Goal: Entertainment & Leisure: Consume media (video, audio)

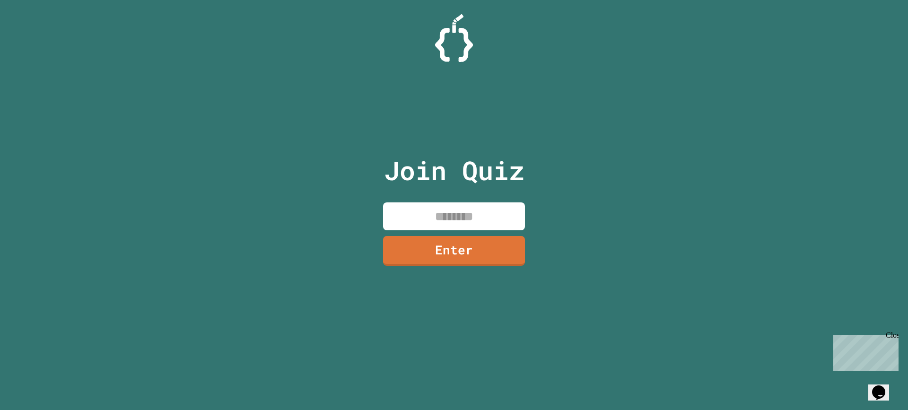
click at [419, 207] on input at bounding box center [454, 216] width 142 height 28
type input "********"
click at [458, 249] on link "Enter" at bounding box center [454, 251] width 142 height 30
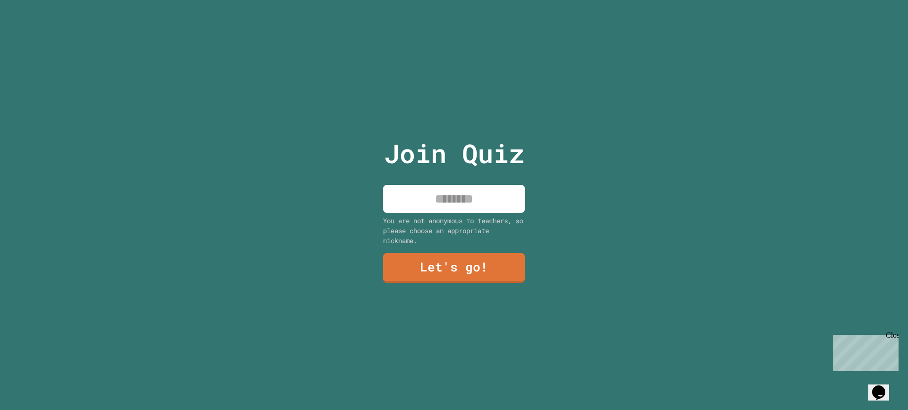
click at [462, 202] on input at bounding box center [454, 199] width 142 height 28
type input "*******"
click at [529, 281] on div "Join Quiz ******* You are not anonymous to teachers, so please choose an approp…" at bounding box center [454, 205] width 908 height 410
click at [499, 268] on link "Let's go!" at bounding box center [454, 268] width 142 height 30
click at [454, 0] on div at bounding box center [454, 0] width 0 height 0
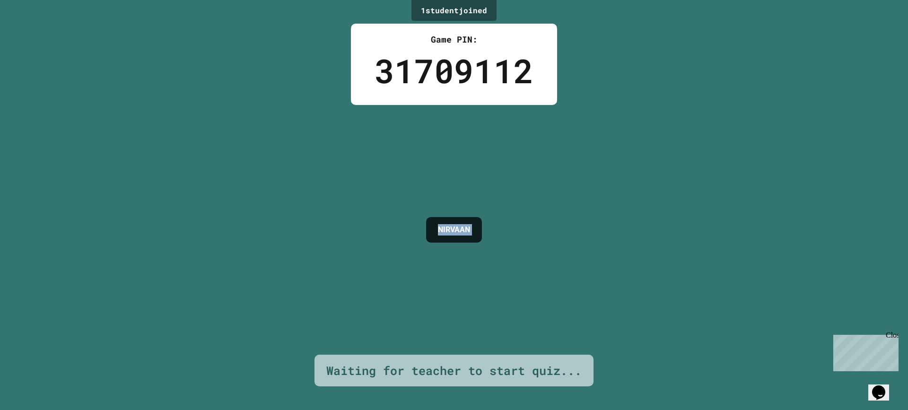
click at [513, 254] on div "1 student joined Game PIN: 31709112 NIRVAAN Waiting for teacher to start quiz..." at bounding box center [454, 205] width 908 height 410
drag, startPoint x: 513, startPoint y: 254, endPoint x: 507, endPoint y: 167, distance: 86.7
click at [528, 211] on div "1 student joined Game PIN: 31709112 NIRVAAN Waiting for teacher to start quiz..." at bounding box center [454, 205] width 908 height 410
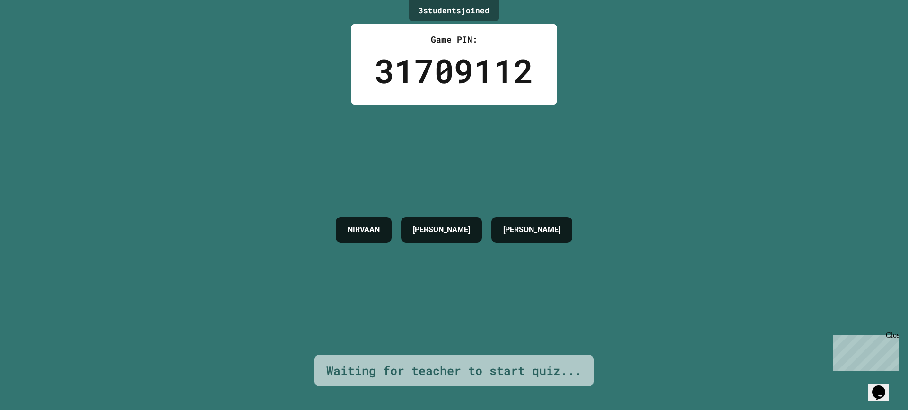
click at [486, 113] on div "NIRVAAN [PERSON_NAME]" at bounding box center [454, 230] width 246 height 250
click at [485, 113] on div "NIRVAAN [PERSON_NAME]" at bounding box center [454, 230] width 246 height 250
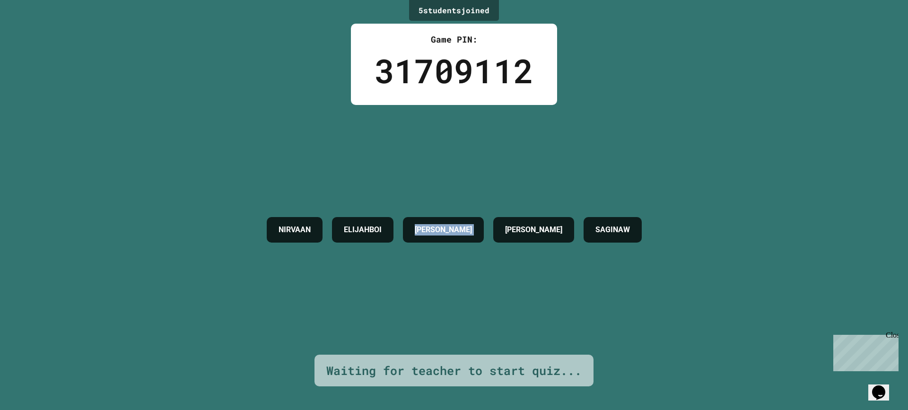
click at [473, 268] on div "NIRVAAN ELIJAHBOI [PERSON_NAME] SAGINAW" at bounding box center [454, 230] width 384 height 250
click at [460, 217] on div "[PERSON_NAME]" at bounding box center [443, 230] width 81 height 26
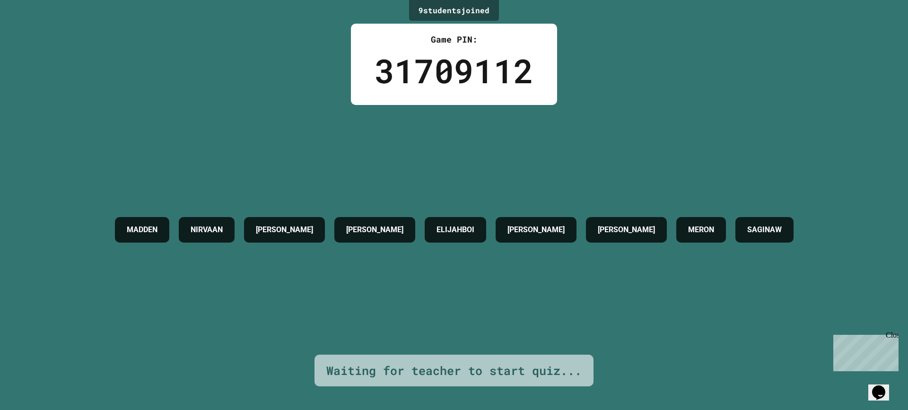
click at [474, 224] on h4 "ELIJAHBOI" at bounding box center [456, 229] width 38 height 11
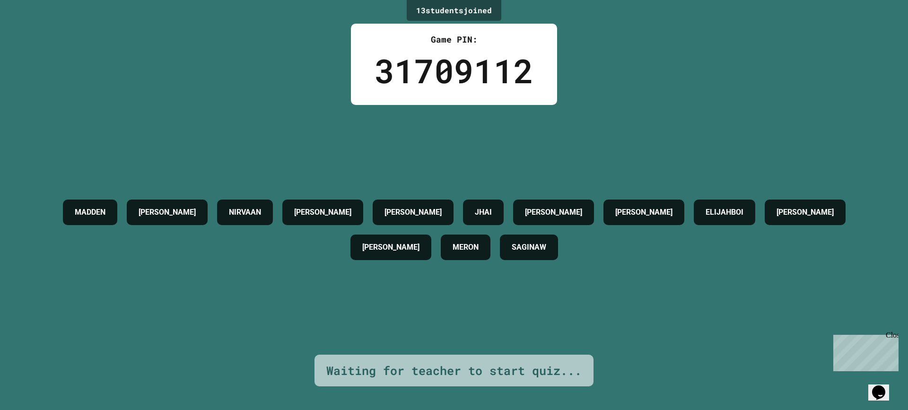
click at [287, 229] on div "[PERSON_NAME] [PERSON_NAME] W JHAI [PERSON_NAME] [PERSON_NAME] [PERSON_NAME] [P…" at bounding box center [454, 230] width 861 height 70
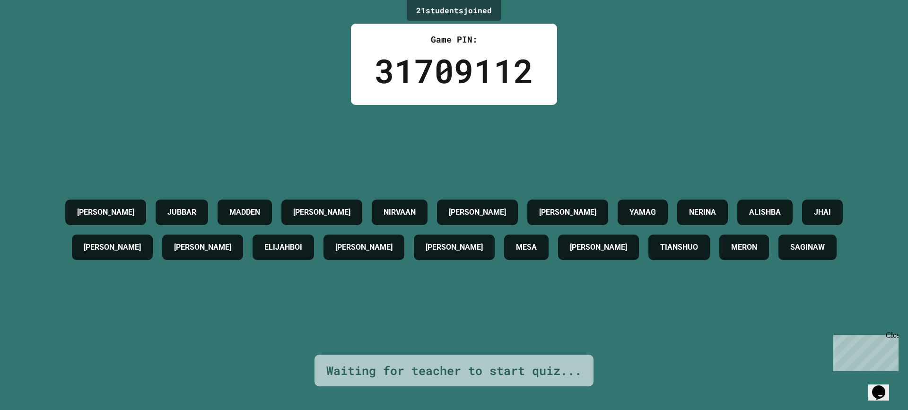
drag, startPoint x: 572, startPoint y: 228, endPoint x: 482, endPoint y: 225, distance: 89.5
click at [482, 225] on div "[PERSON_NAME] [PERSON_NAME] [PERSON_NAME] W [PERSON_NAME] JHAI [PERSON_NAME] [P…" at bounding box center [454, 230] width 861 height 70
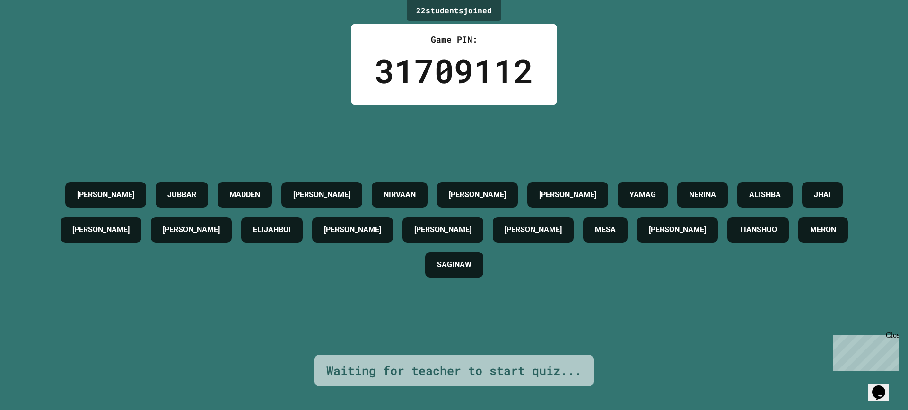
drag, startPoint x: 482, startPoint y: 225, endPoint x: 471, endPoint y: 227, distance: 11.5
click at [291, 227] on h4 "ELIJAHBOI" at bounding box center [272, 229] width 38 height 11
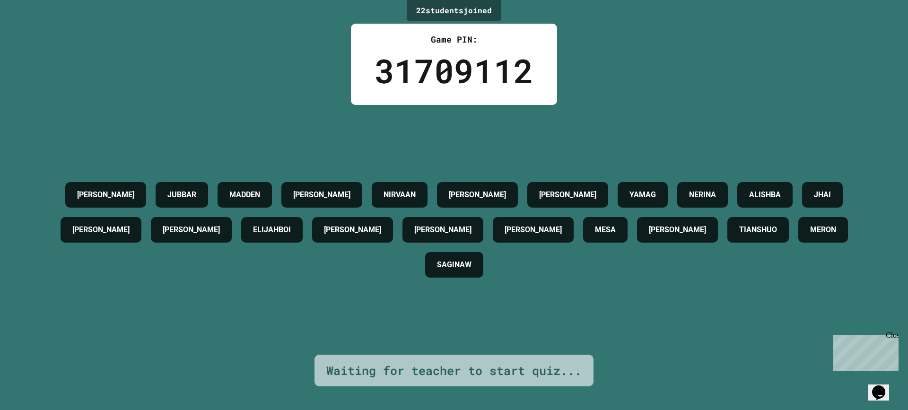
click at [291, 227] on h4 "ELIJAHBOI" at bounding box center [272, 229] width 38 height 11
drag, startPoint x: 471, startPoint y: 227, endPoint x: 451, endPoint y: 227, distance: 20.3
click at [291, 227] on h4 "ELIJAHBOI" at bounding box center [272, 229] width 38 height 11
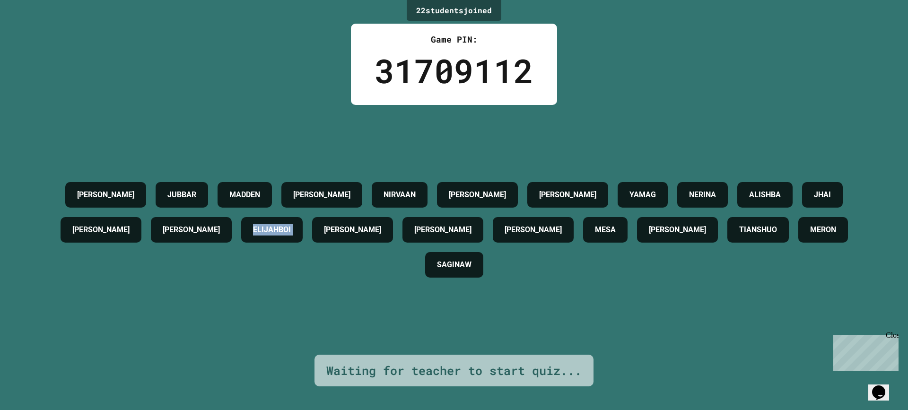
click at [291, 227] on h4 "ELIJAHBOI" at bounding box center [272, 229] width 38 height 11
click at [303, 237] on div "ELIJAHBOI" at bounding box center [271, 230] width 61 height 26
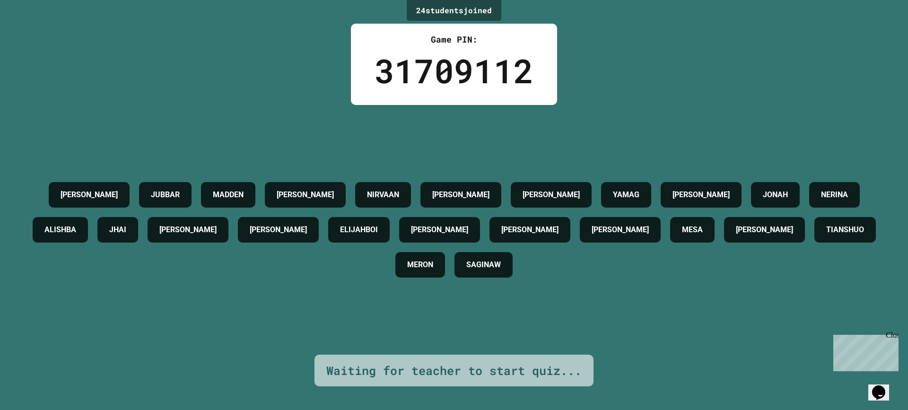
click at [458, 236] on div "[PERSON_NAME] [PERSON_NAME] [PERSON_NAME] W [PERSON_NAME] JHAI [PERSON_NAME] [P…" at bounding box center [454, 229] width 861 height 105
click at [228, 236] on div "[PERSON_NAME]" at bounding box center [188, 230] width 81 height 26
click at [465, 232] on div "[PERSON_NAME] [PERSON_NAME] [PERSON_NAME] W [PERSON_NAME] JHAI [PERSON_NAME] [P…" at bounding box center [454, 229] width 861 height 105
click at [467, 232] on div "[PERSON_NAME] [PERSON_NAME] [PERSON_NAME] W [PERSON_NAME] JHAI [PERSON_NAME] [P…" at bounding box center [454, 229] width 861 height 105
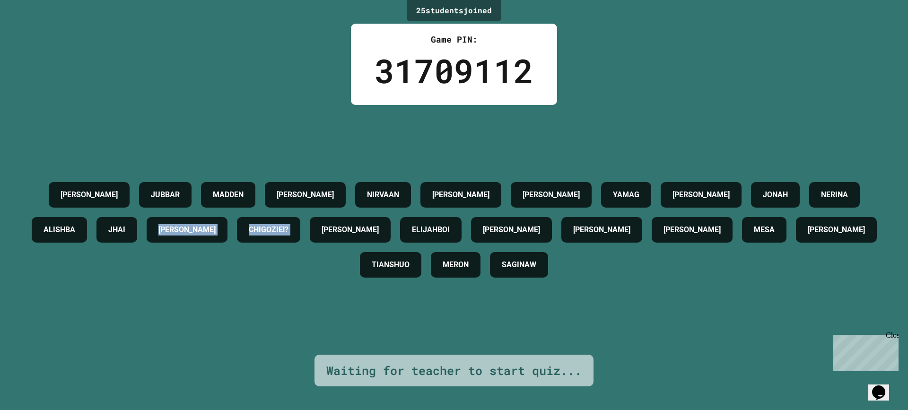
click at [469, 231] on div "[PERSON_NAME] [PERSON_NAME] [PERSON_NAME] W [PERSON_NAME] JHAI [PERSON_NAME]!? …" at bounding box center [454, 229] width 861 height 105
click at [300, 231] on div "CHIGOZIE!?" at bounding box center [268, 230] width 63 height 26
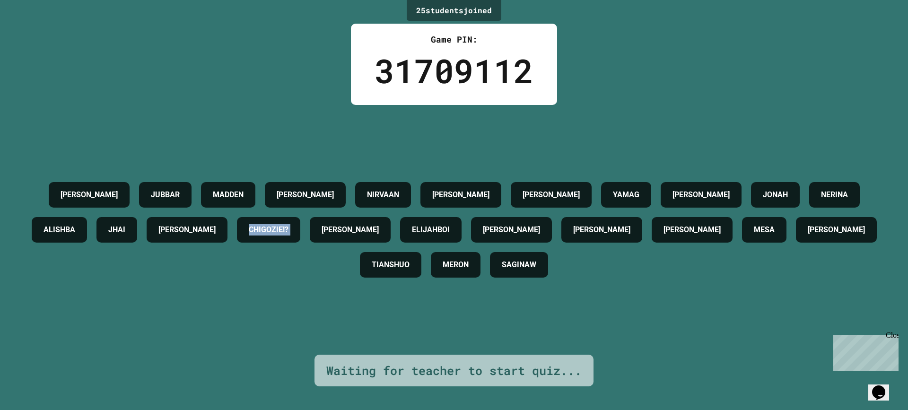
click at [300, 231] on div "CHIGOZIE!?" at bounding box center [268, 230] width 63 height 26
click at [300, 230] on div "CHIGOZIE!?" at bounding box center [268, 230] width 63 height 26
click at [288, 224] on h4 "CHIGOZIE!?" at bounding box center [269, 229] width 40 height 11
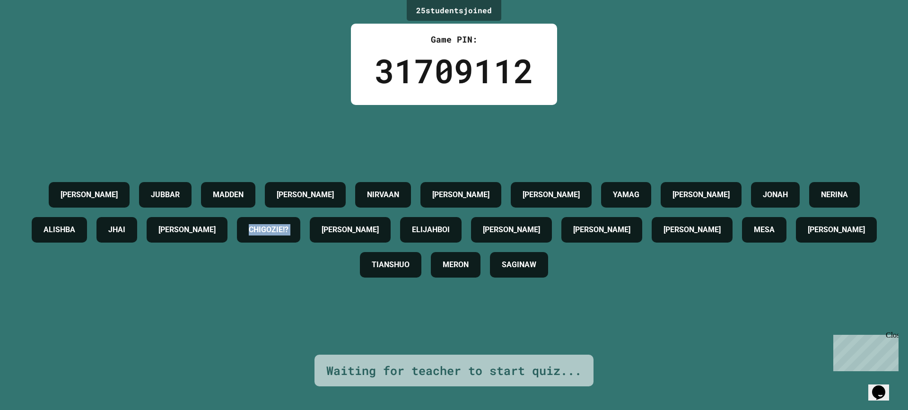
click at [288, 224] on h4 "CHIGOZIE!?" at bounding box center [269, 229] width 40 height 11
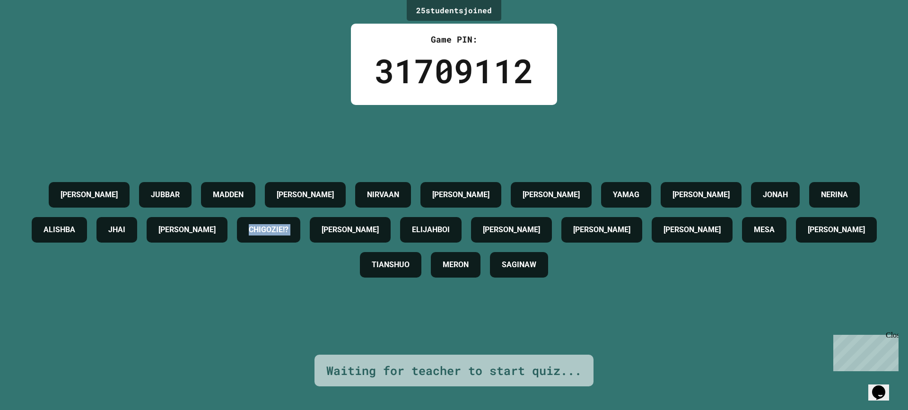
click at [288, 224] on h4 "CHIGOZIE!?" at bounding box center [269, 229] width 40 height 11
drag, startPoint x: 475, startPoint y: 222, endPoint x: 479, endPoint y: 218, distance: 5.0
click at [288, 224] on h4 "CHIGOZIE!?" at bounding box center [269, 229] width 40 height 11
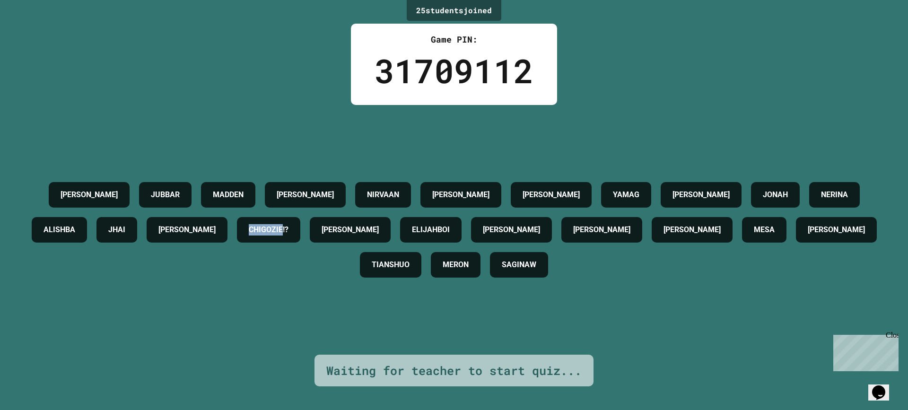
click at [288, 224] on h4 "CHIGOZIE!?" at bounding box center [269, 229] width 40 height 11
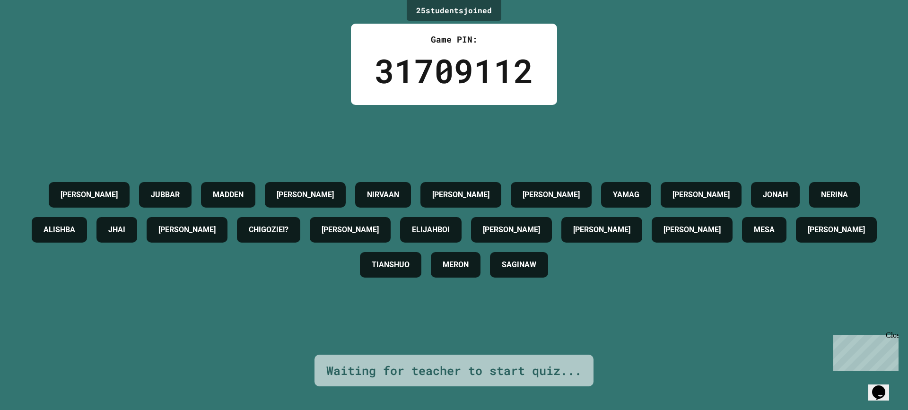
click at [808, 236] on h4 "[PERSON_NAME]" at bounding box center [836, 229] width 57 height 11
click at [796, 243] on div "[PERSON_NAME]" at bounding box center [836, 230] width 81 height 26
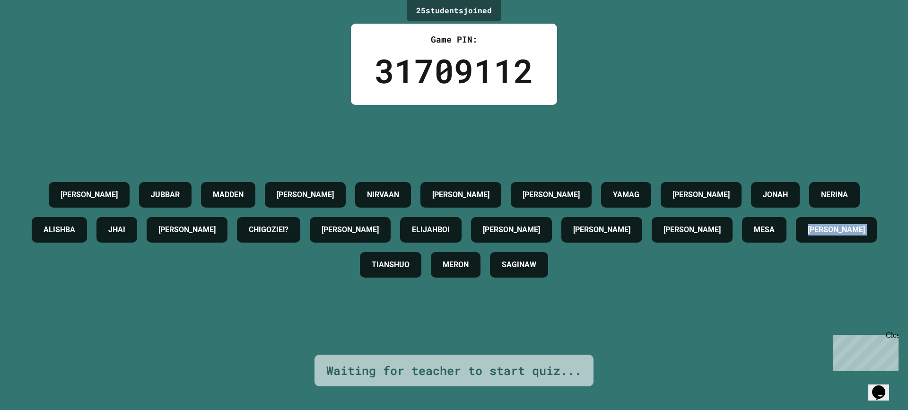
click at [796, 243] on div "[PERSON_NAME]" at bounding box center [836, 230] width 81 height 26
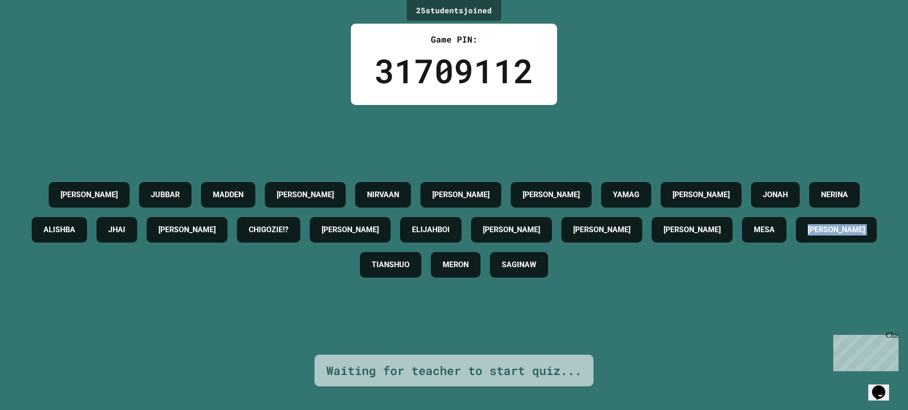
click at [796, 243] on div "[PERSON_NAME]" at bounding box center [836, 230] width 81 height 26
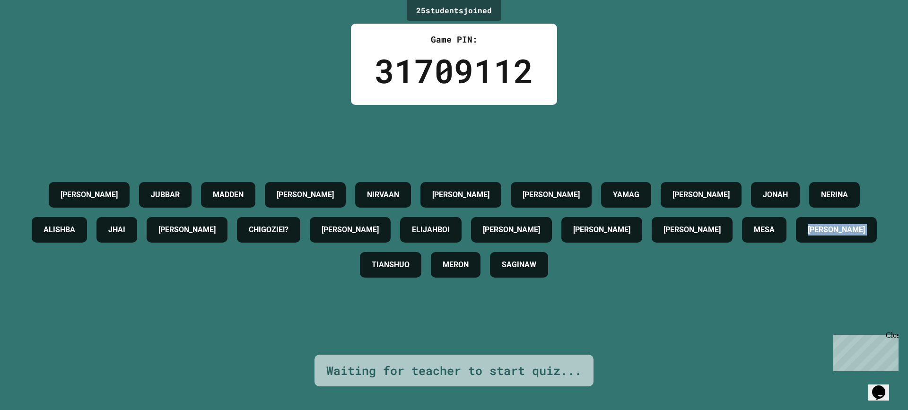
click at [796, 243] on div "[PERSON_NAME]" at bounding box center [836, 230] width 81 height 26
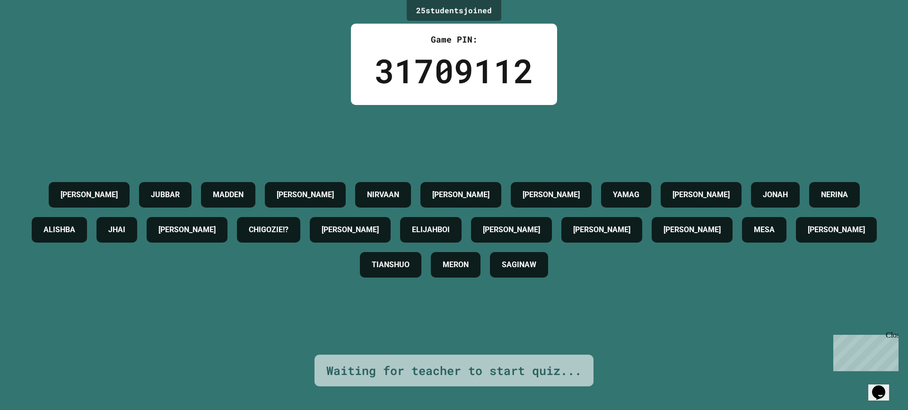
click at [474, 246] on div "[PERSON_NAME] [PERSON_NAME] [PERSON_NAME] W [PERSON_NAME] JHAI [PERSON_NAME]!? …" at bounding box center [454, 229] width 861 height 105
click at [475, 245] on div "[PERSON_NAME] [PERSON_NAME] [PERSON_NAME] W [PERSON_NAME] JHAI [PERSON_NAME]!? …" at bounding box center [454, 229] width 861 height 105
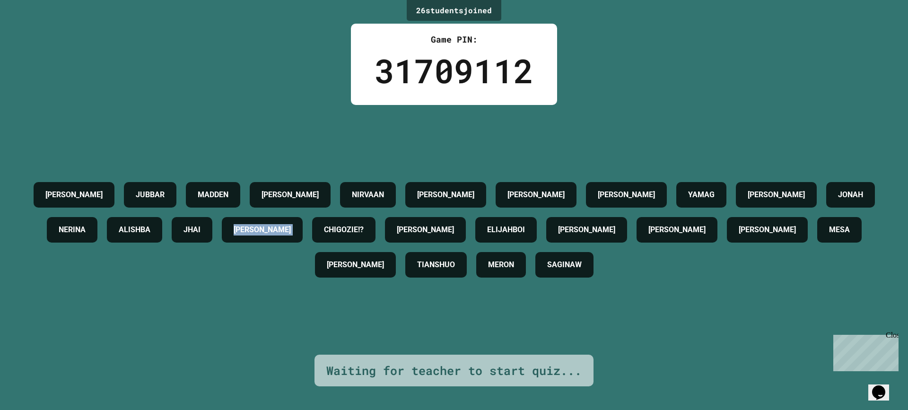
click at [476, 244] on div "[PERSON_NAME] [PERSON_NAME] [PERSON_NAME] W [PERSON_NAME] YAMAG [PERSON_NAME] J…" at bounding box center [454, 229] width 861 height 105
click at [303, 242] on div "[PERSON_NAME]" at bounding box center [262, 230] width 81 height 26
click at [303, 240] on div "[PERSON_NAME]" at bounding box center [262, 230] width 81 height 26
click at [303, 239] on div "[PERSON_NAME]" at bounding box center [262, 230] width 81 height 26
click at [303, 238] on div "[PERSON_NAME]" at bounding box center [262, 230] width 81 height 26
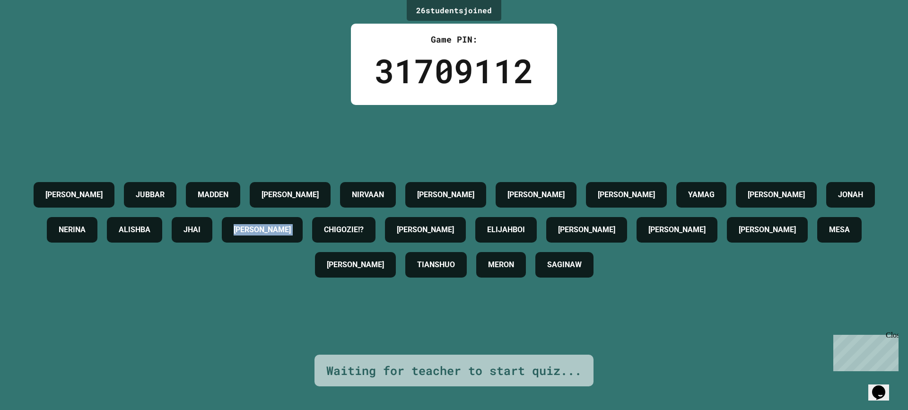
click at [303, 238] on div "[PERSON_NAME]" at bounding box center [262, 230] width 81 height 26
click at [303, 237] on div "[PERSON_NAME]" at bounding box center [262, 230] width 81 height 26
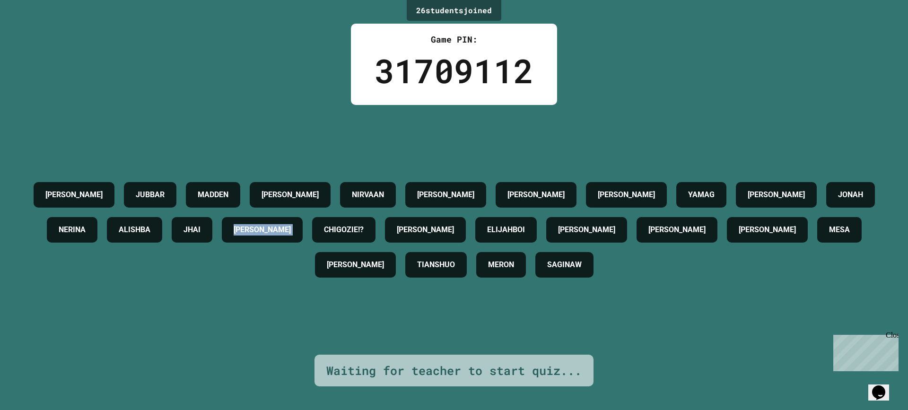
click at [303, 237] on div "[PERSON_NAME]" at bounding box center [262, 230] width 81 height 26
click at [303, 236] on div "[PERSON_NAME]" at bounding box center [262, 230] width 81 height 26
click at [291, 236] on h4 "[PERSON_NAME]" at bounding box center [262, 229] width 57 height 11
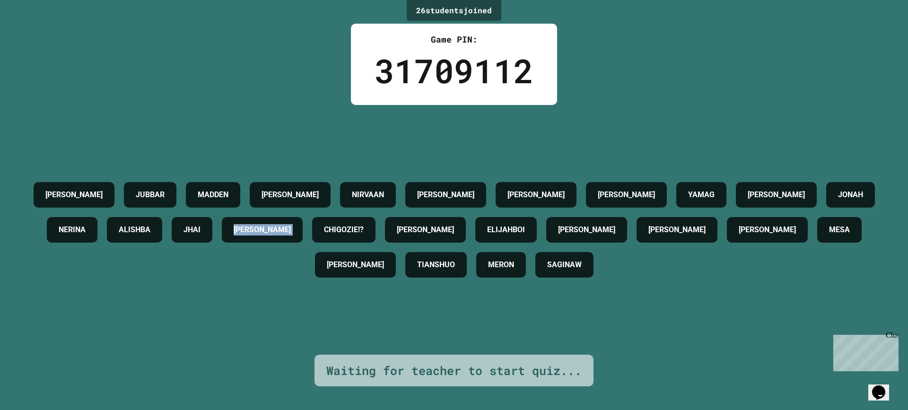
click at [291, 236] on h4 "[PERSON_NAME]" at bounding box center [262, 229] width 57 height 11
click at [291, 231] on h4 "[PERSON_NAME]" at bounding box center [262, 229] width 57 height 11
click at [291, 230] on h4 "[PERSON_NAME]" at bounding box center [262, 229] width 57 height 11
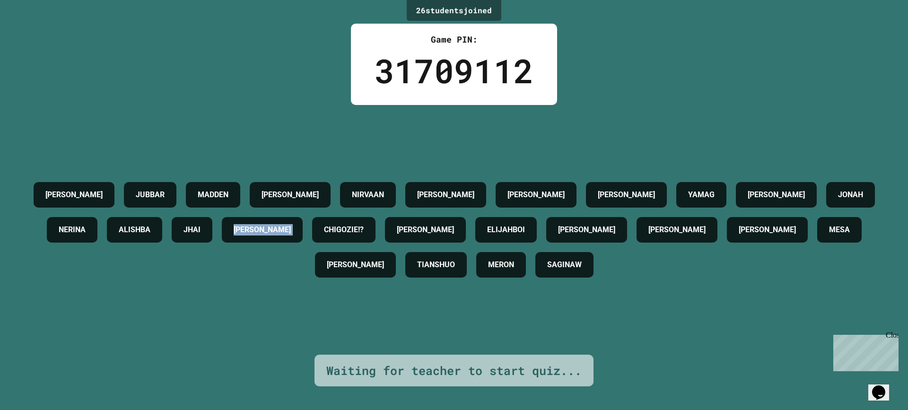
click at [291, 229] on h4 "[PERSON_NAME]" at bounding box center [262, 229] width 57 height 11
click at [291, 228] on h4 "[PERSON_NAME]" at bounding box center [262, 229] width 57 height 11
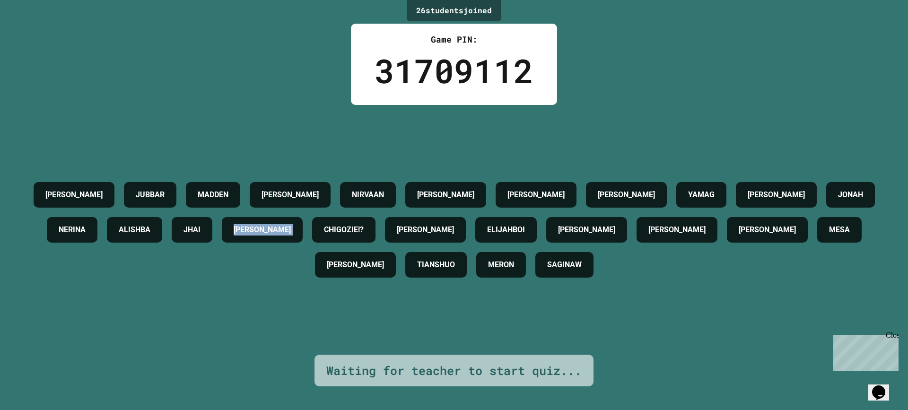
click at [291, 227] on h4 "[PERSON_NAME]" at bounding box center [262, 229] width 57 height 11
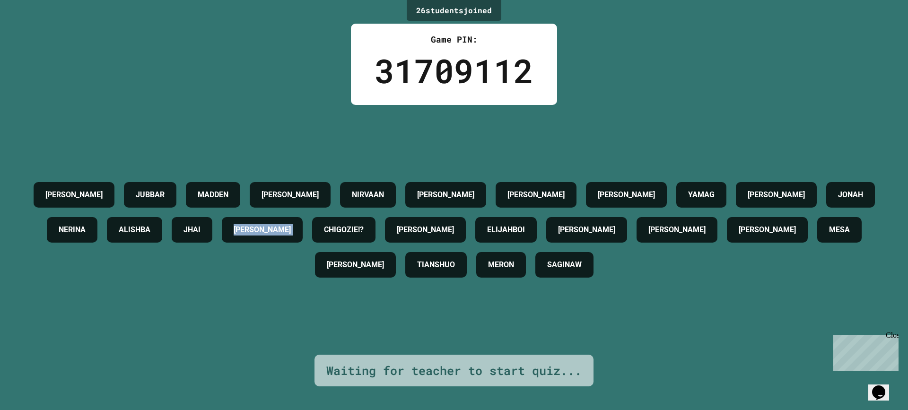
click at [291, 226] on h4 "[PERSON_NAME]" at bounding box center [262, 229] width 57 height 11
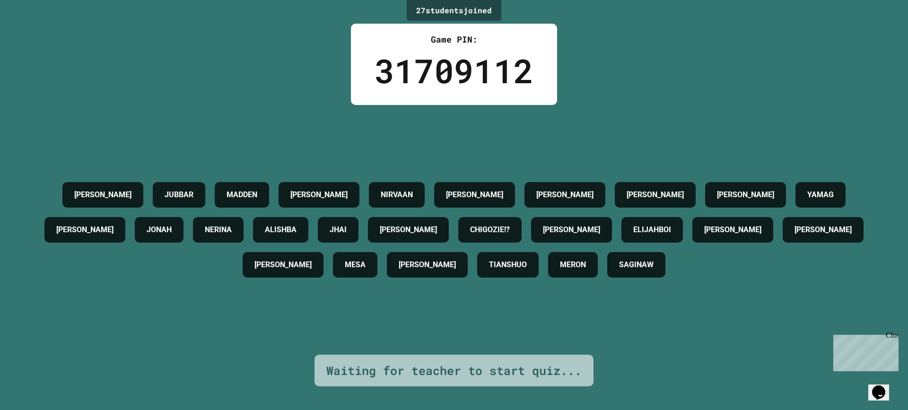
drag, startPoint x: 479, startPoint y: 226, endPoint x: 431, endPoint y: 167, distance: 75.3
click at [425, 182] on div "NIRVAAN" at bounding box center [397, 195] width 56 height 26
click at [407, 308] on div "[PERSON_NAME] [PERSON_NAME] [PERSON_NAME] W [PERSON_NAME] YAMAG [PERSON_NAME] J…" at bounding box center [454, 230] width 861 height 250
click at [408, 307] on div "[PERSON_NAME] [PERSON_NAME] [PERSON_NAME] W [PERSON_NAME] YAMAG [PERSON_NAME] J…" at bounding box center [454, 230] width 861 height 250
click at [411, 309] on div "[PERSON_NAME] [PERSON_NAME] [PERSON_NAME] W [PERSON_NAME] YAMAG [PERSON_NAME] J…" at bounding box center [454, 230] width 861 height 250
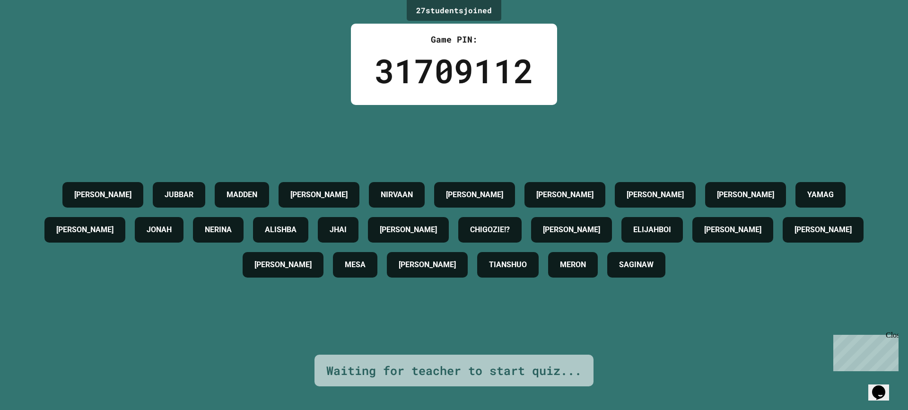
click at [411, 309] on div "[PERSON_NAME] [PERSON_NAME] [PERSON_NAME] W [PERSON_NAME] YAMAG [PERSON_NAME] J…" at bounding box center [454, 230] width 861 height 250
drag, startPoint x: 411, startPoint y: 309, endPoint x: 401, endPoint y: 314, distance: 11.4
drag, startPoint x: 206, startPoint y: 257, endPoint x: 432, endPoint y: 218, distance: 229.9
click at [297, 224] on h4 "ALISHBA" at bounding box center [281, 229] width 32 height 11
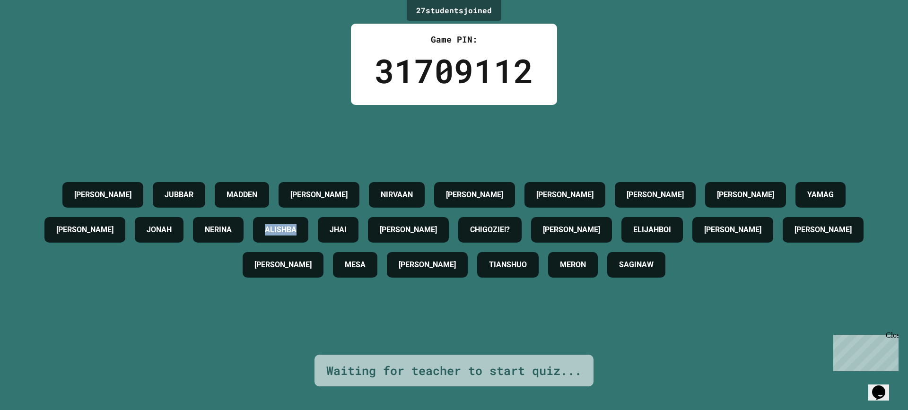
click at [297, 224] on h4 "ALISHBA" at bounding box center [281, 229] width 32 height 11
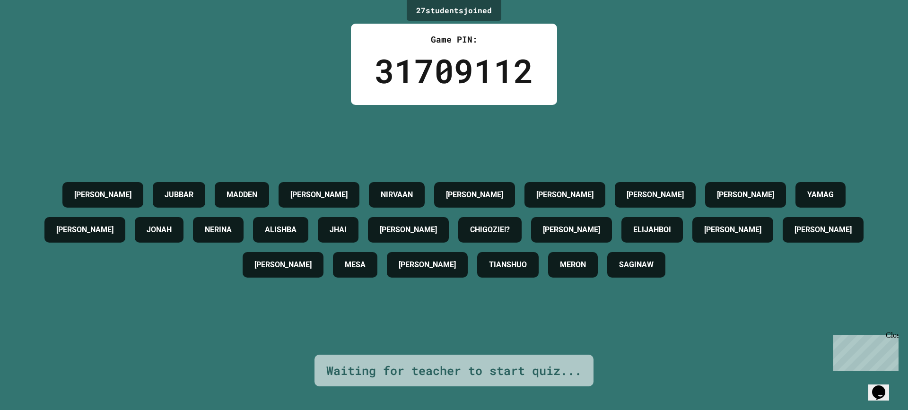
click at [393, 208] on div "[PERSON_NAME] [PERSON_NAME] [PERSON_NAME] W [PERSON_NAME] YAMAG [PERSON_NAME] J…" at bounding box center [454, 229] width 861 height 105
click at [392, 207] on div "[PERSON_NAME] [PERSON_NAME] [PERSON_NAME] W [PERSON_NAME] YAMAG [PERSON_NAME] J…" at bounding box center [454, 229] width 861 height 105
click at [392, 206] on div "[PERSON_NAME] [PERSON_NAME] [PERSON_NAME] W [PERSON_NAME] YAMAG [PERSON_NAME] J…" at bounding box center [454, 229] width 861 height 105
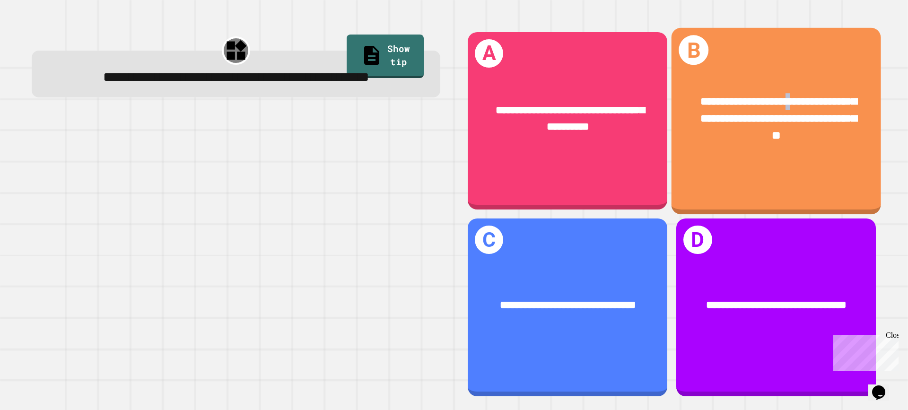
drag, startPoint x: 790, startPoint y: 51, endPoint x: 794, endPoint y: 48, distance: 4.9
click at [794, 48] on div "**********" at bounding box center [777, 120] width 210 height 186
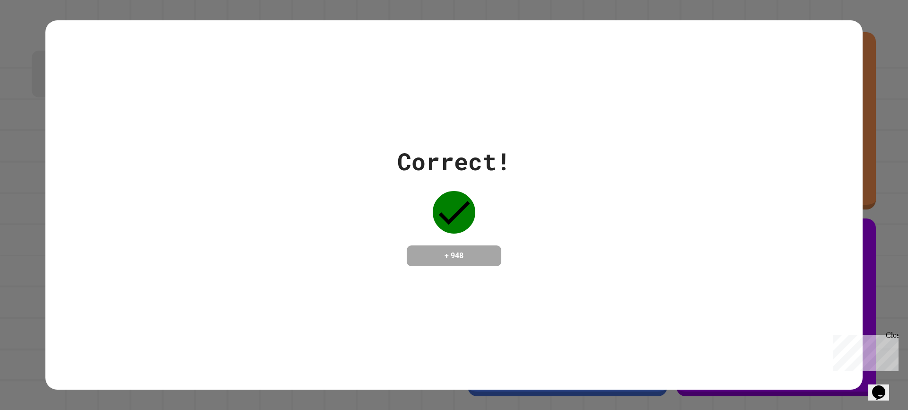
click at [408, 325] on div "Correct! + 948" at bounding box center [453, 204] width 817 height 369
click at [409, 318] on div "Correct! + 948" at bounding box center [453, 204] width 817 height 369
click at [409, 309] on div "Correct! + 948" at bounding box center [453, 204] width 817 height 369
click at [411, 301] on div "Correct! + 948" at bounding box center [453, 204] width 817 height 369
click at [412, 297] on div "Correct! + 948" at bounding box center [453, 204] width 817 height 369
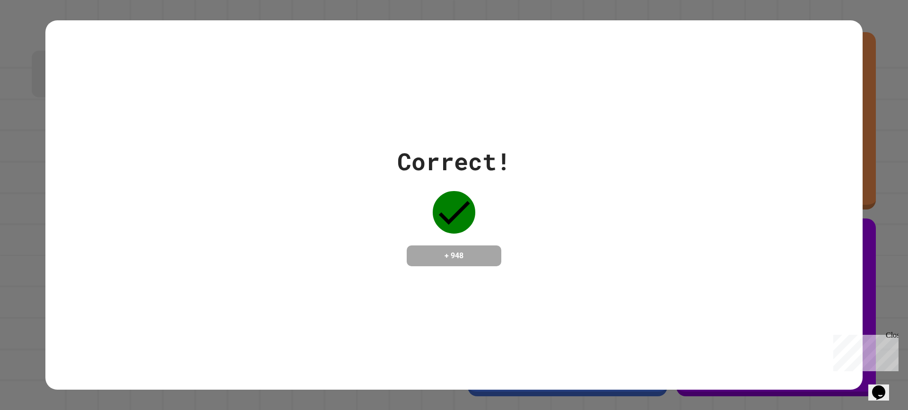
click at [414, 291] on div "Correct! + 948" at bounding box center [453, 204] width 817 height 369
drag, startPoint x: 415, startPoint y: 283, endPoint x: 415, endPoint y: 274, distance: 9.0
click at [415, 274] on div "Correct! + 948" at bounding box center [453, 204] width 817 height 369
click at [539, 157] on div "Correct! + 948" at bounding box center [453, 205] width 817 height 122
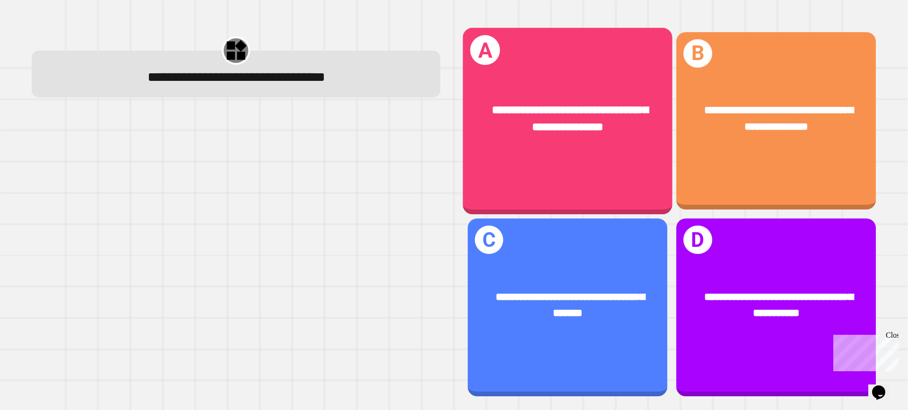
click at [544, 122] on span "**********" at bounding box center [570, 118] width 157 height 28
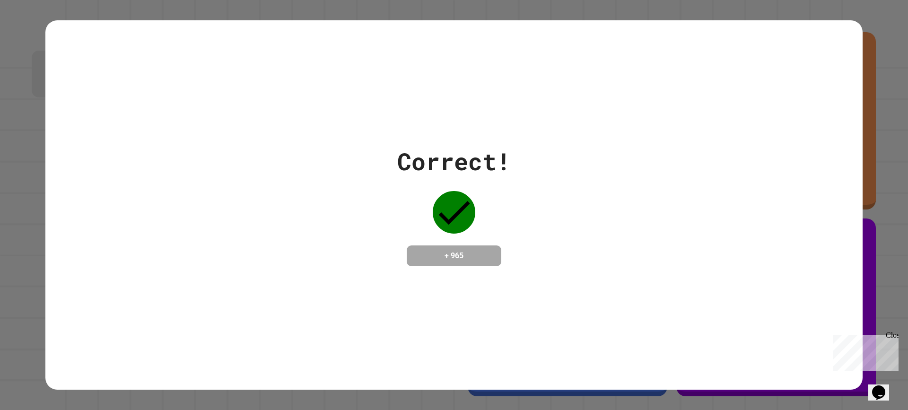
click at [353, 211] on div "Correct! + 965" at bounding box center [453, 205] width 817 height 122
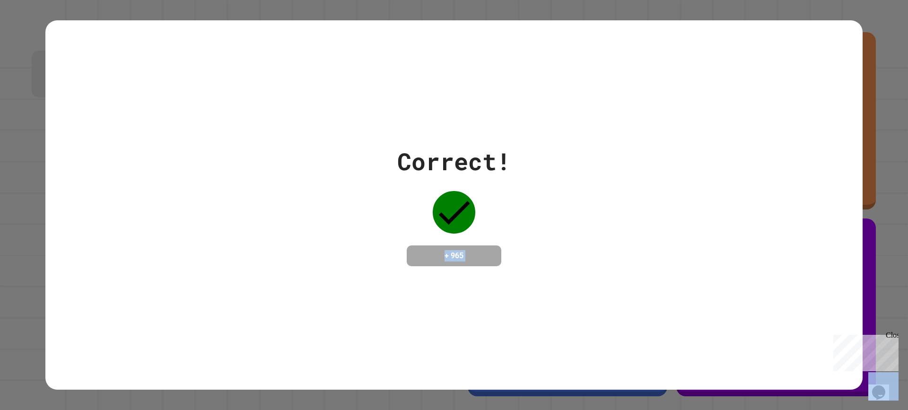
click at [352, 213] on div "Correct! + 965" at bounding box center [453, 205] width 817 height 122
click at [353, 217] on div "Correct! + 965" at bounding box center [453, 205] width 817 height 122
click at [351, 218] on div "Correct! + 965" at bounding box center [453, 205] width 817 height 122
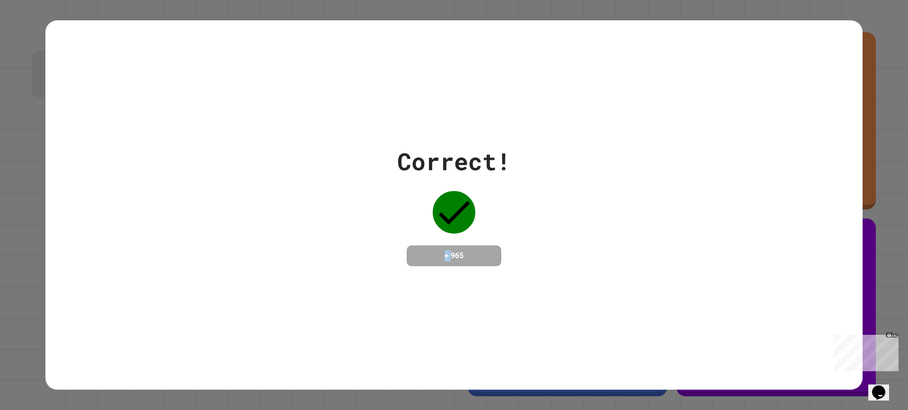
click at [350, 218] on div "Correct! + 965" at bounding box center [453, 205] width 817 height 122
click at [349, 217] on div "Correct! + 965" at bounding box center [453, 205] width 817 height 122
click at [348, 217] on div "Correct! + 965" at bounding box center [453, 205] width 817 height 122
click at [345, 219] on div "Correct! + 965" at bounding box center [453, 205] width 817 height 122
drag, startPoint x: 344, startPoint y: 221, endPoint x: 337, endPoint y: 198, distance: 24.2
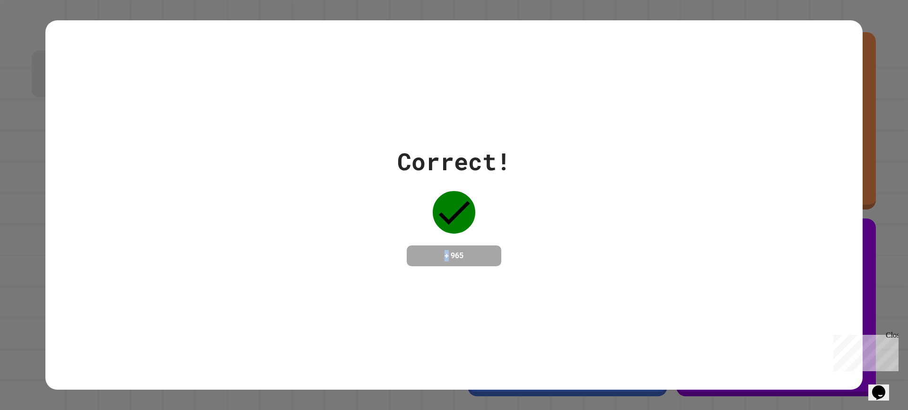
click at [337, 198] on div "Correct! + 965" at bounding box center [453, 205] width 817 height 122
click at [378, 224] on div "Correct! + 965" at bounding box center [453, 205] width 817 height 122
click at [379, 223] on div "Correct! + 965" at bounding box center [453, 205] width 817 height 122
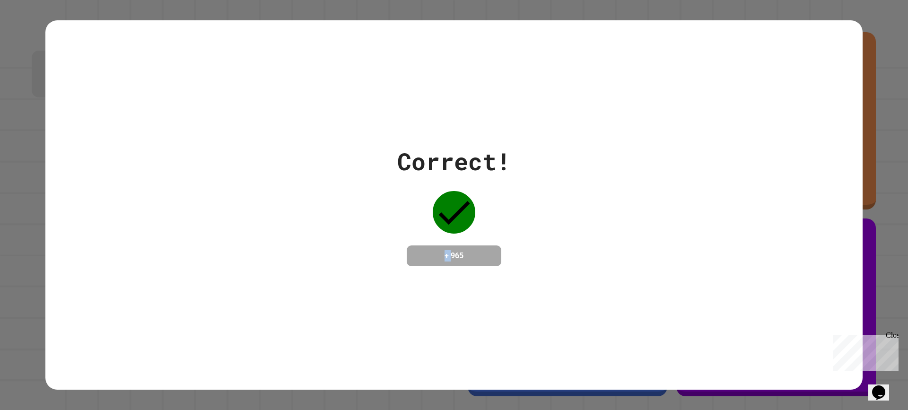
click at [379, 223] on div "Correct! + 965" at bounding box center [453, 205] width 817 height 122
click at [455, 194] on icon at bounding box center [454, 212] width 43 height 43
click at [425, 173] on div "Correct! + 965" at bounding box center [454, 205] width 114 height 122
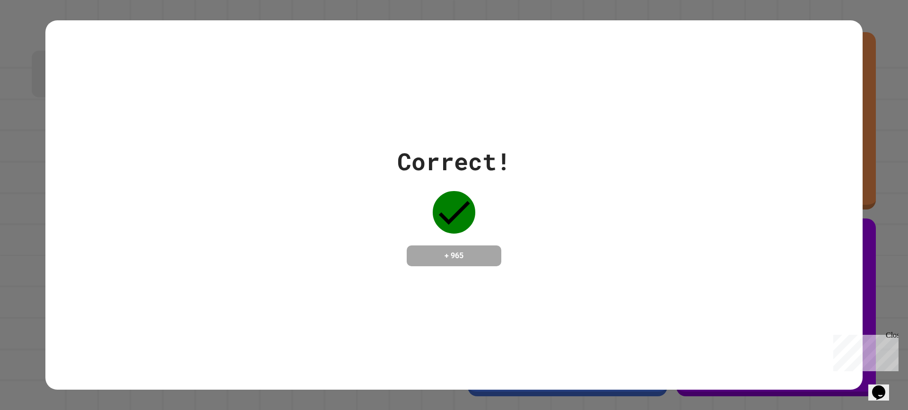
click at [482, 214] on div "Correct! + 965" at bounding box center [454, 205] width 114 height 122
click at [463, 214] on icon at bounding box center [454, 212] width 43 height 43
drag, startPoint x: 434, startPoint y: 213, endPoint x: 448, endPoint y: 206, distance: 15.9
click at [438, 209] on icon at bounding box center [454, 212] width 43 height 43
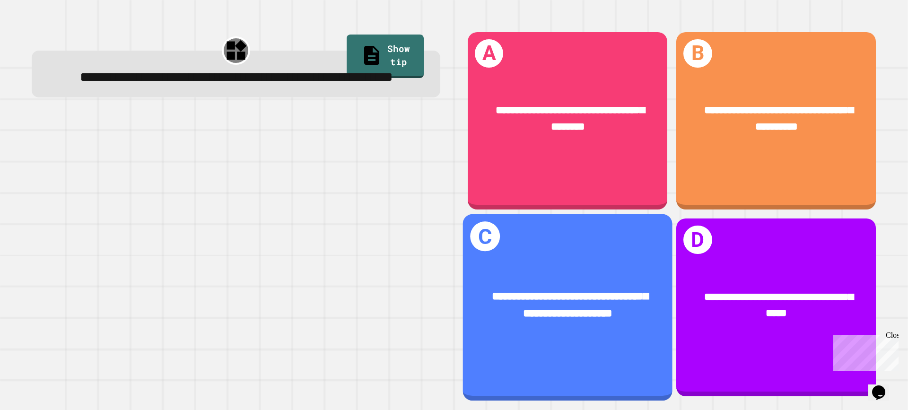
click at [613, 295] on div "**********" at bounding box center [568, 305] width 164 height 34
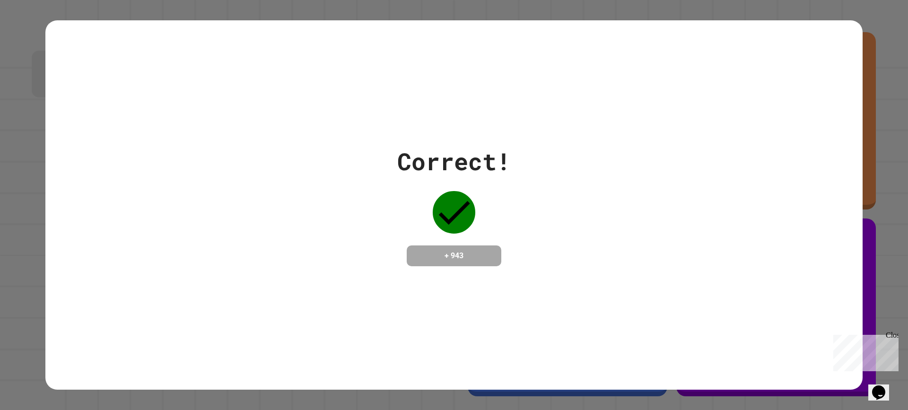
click at [421, 260] on h4 "+ 943" at bounding box center [454, 255] width 76 height 11
click at [329, 257] on div "Correct! + 943" at bounding box center [453, 205] width 817 height 122
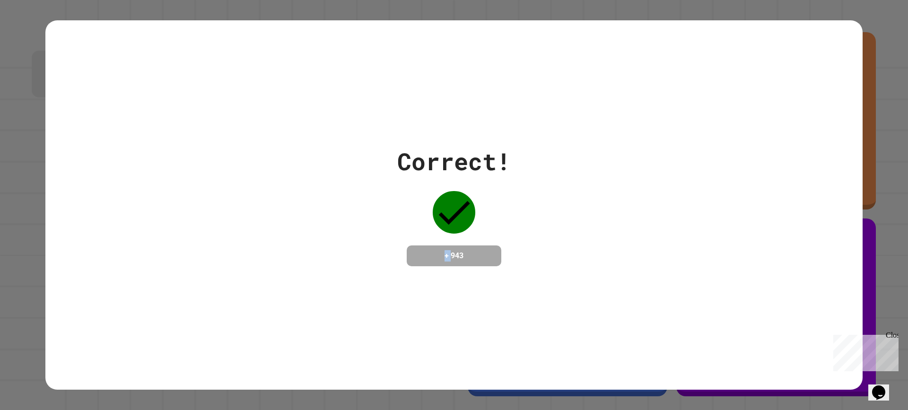
click at [329, 257] on div "Correct! + 943" at bounding box center [453, 205] width 817 height 122
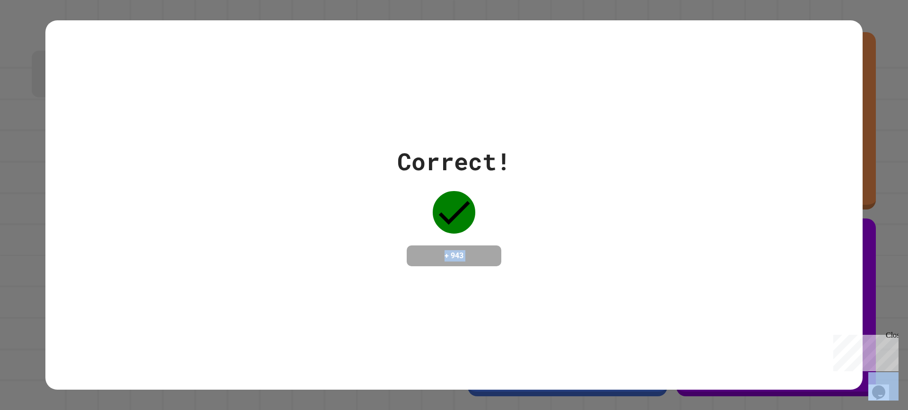
click at [329, 257] on div "Correct! + 943" at bounding box center [453, 205] width 817 height 122
click at [421, 160] on div "Correct!" at bounding box center [454, 161] width 114 height 35
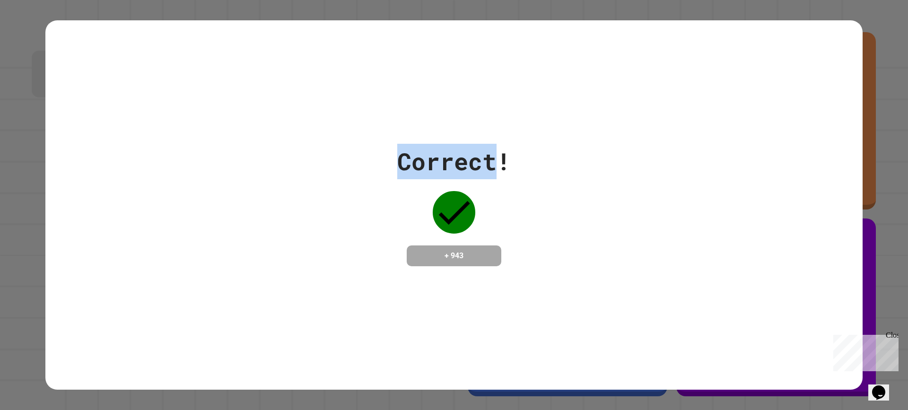
click at [421, 160] on div "Correct!" at bounding box center [454, 161] width 114 height 35
click at [420, 160] on div "Correct!" at bounding box center [454, 161] width 114 height 35
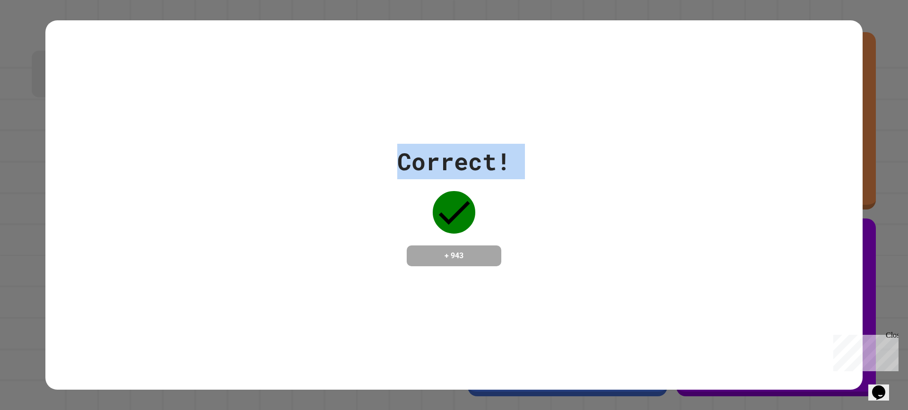
click at [420, 160] on div "Correct!" at bounding box center [454, 161] width 114 height 35
click at [459, 148] on div "Correct!" at bounding box center [454, 161] width 114 height 35
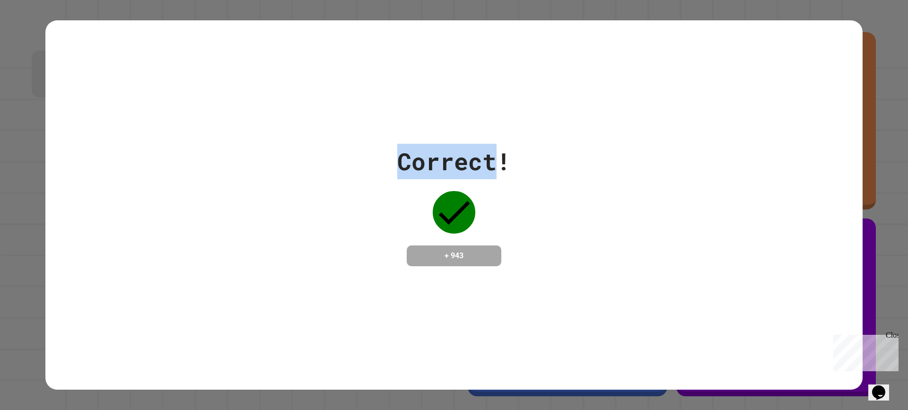
click at [453, 147] on div "Correct!" at bounding box center [454, 161] width 114 height 35
click at [445, 144] on div "Correct!" at bounding box center [454, 161] width 114 height 35
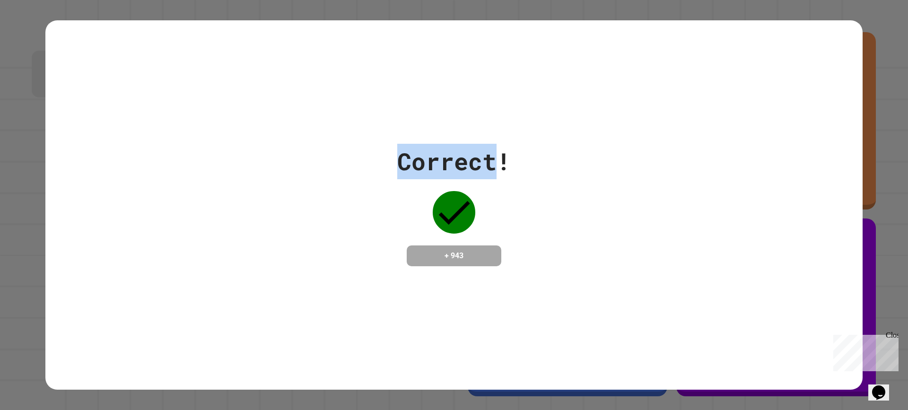
click at [445, 144] on div "Correct!" at bounding box center [454, 161] width 114 height 35
click at [445, 145] on div "Correct!" at bounding box center [454, 161] width 114 height 35
click at [444, 148] on div "Correct!" at bounding box center [454, 161] width 114 height 35
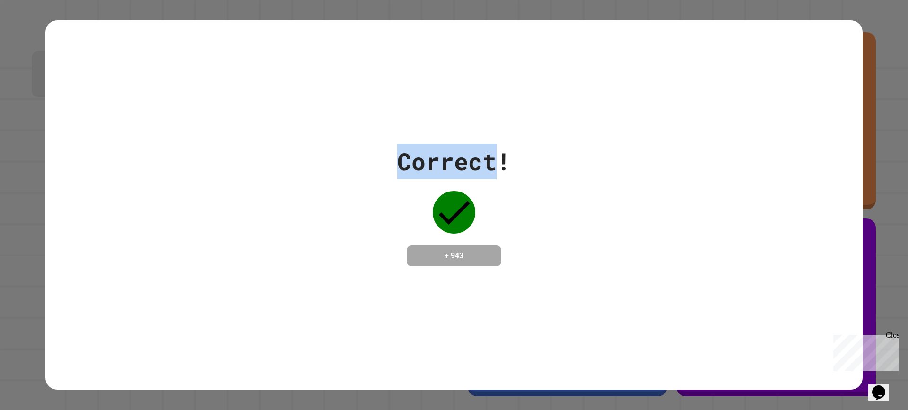
click at [444, 148] on div "Correct!" at bounding box center [454, 161] width 114 height 35
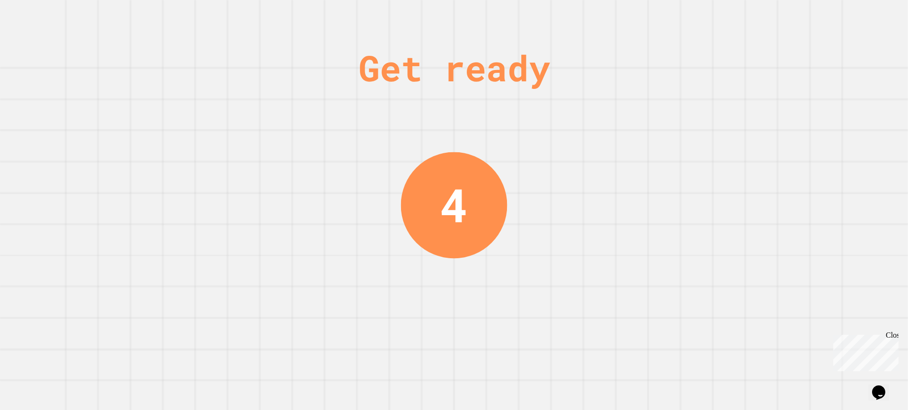
click at [464, 196] on div "4" at bounding box center [454, 205] width 106 height 106
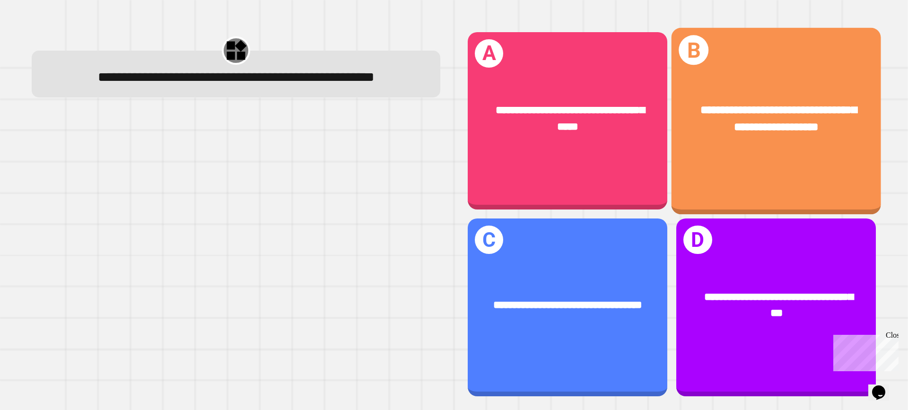
click at [792, 160] on div "**********" at bounding box center [777, 120] width 210 height 186
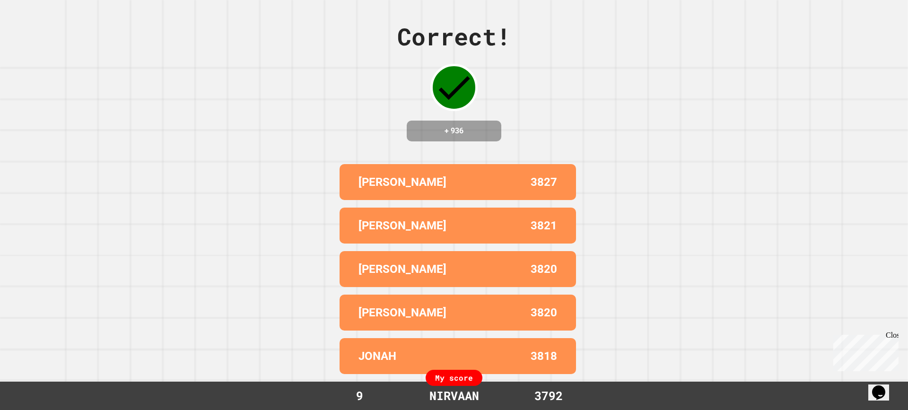
click at [624, 188] on div "Correct! + 936 [PERSON_NAME] 3827 [PERSON_NAME] 3821 [PERSON_NAME] 3820 [PERSON…" at bounding box center [454, 205] width 908 height 410
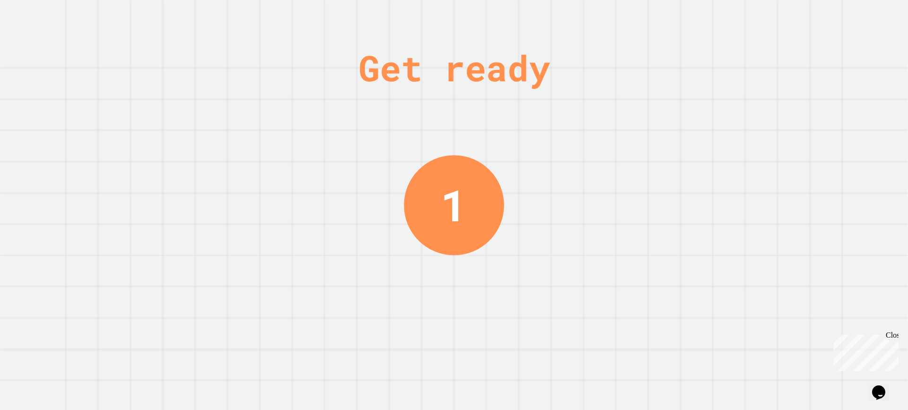
click at [340, 173] on div "Get ready 1" at bounding box center [454, 205] width 908 height 410
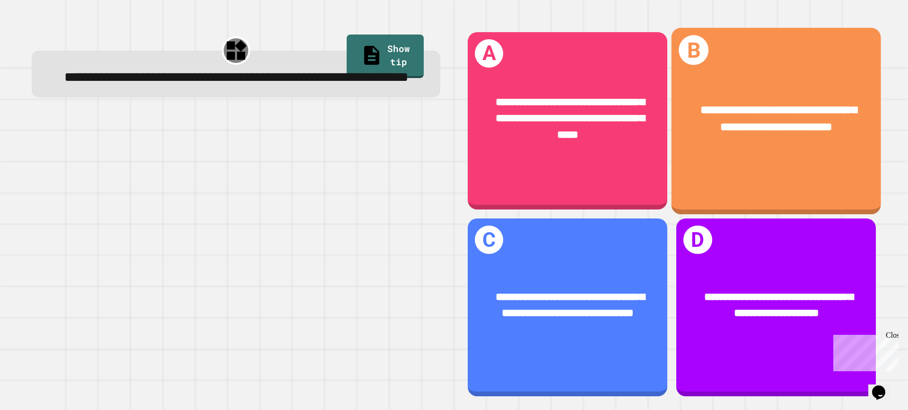
click at [799, 79] on div "**********" at bounding box center [777, 118] width 210 height 79
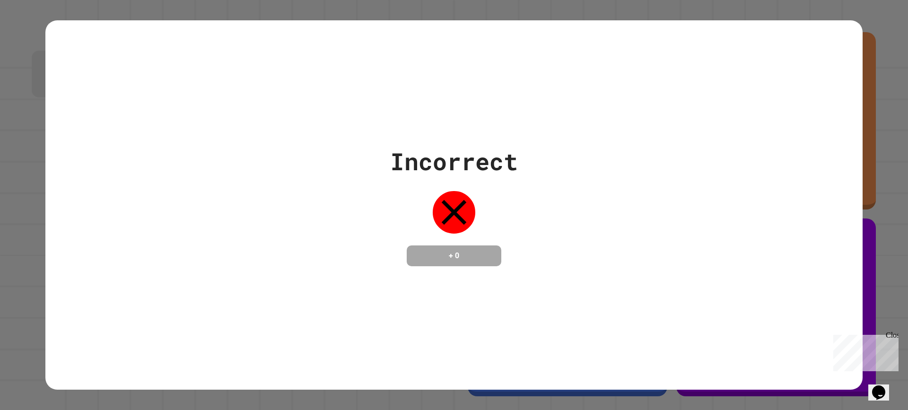
click at [279, 195] on div "Incorrect + 0" at bounding box center [453, 205] width 817 height 122
click at [334, 173] on div "Incorrect + 0" at bounding box center [453, 205] width 817 height 122
click at [177, 237] on div "Incorrect + 0" at bounding box center [453, 205] width 817 height 122
click at [177, 236] on div "Incorrect + 0" at bounding box center [453, 205] width 817 height 122
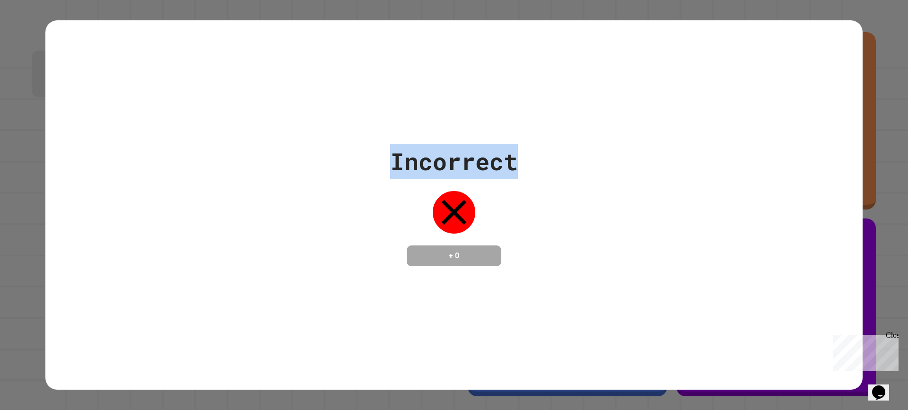
click at [177, 235] on div "Incorrect + 0" at bounding box center [453, 205] width 817 height 122
click at [181, 234] on div "Incorrect + 0" at bounding box center [453, 205] width 817 height 122
click at [510, 167] on div "Incorrect" at bounding box center [454, 161] width 128 height 35
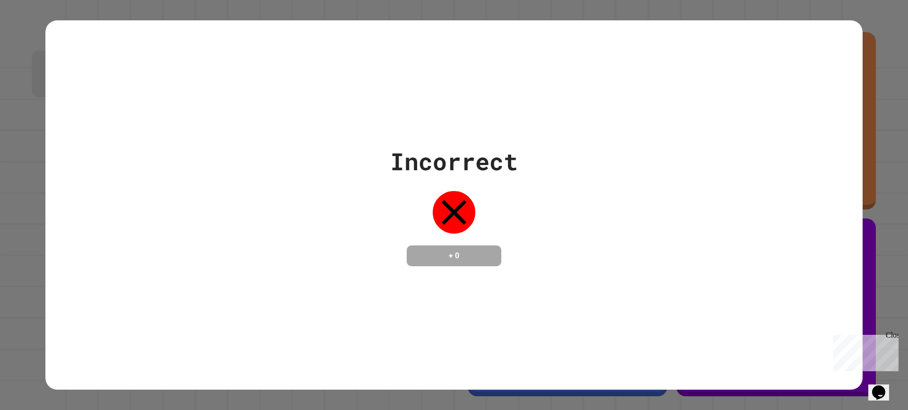
click at [481, 178] on div "Incorrect + 0" at bounding box center [454, 205] width 128 height 122
click at [477, 181] on div "Incorrect + 0" at bounding box center [454, 205] width 128 height 122
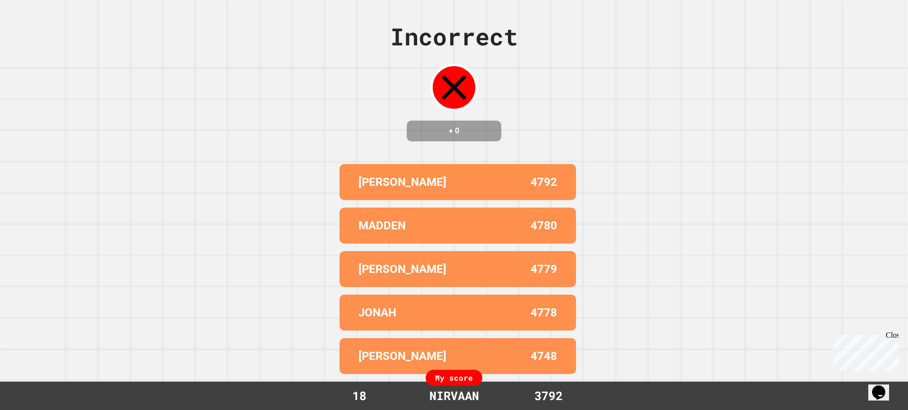
click at [473, 183] on div "4792" at bounding box center [507, 182] width 99 height 17
click at [456, 200] on div "[PERSON_NAME] 4792" at bounding box center [458, 182] width 236 height 36
click at [437, 227] on div "MADDEN 4780" at bounding box center [458, 226] width 236 height 36
click at [427, 234] on div "MADDEN" at bounding box center [407, 225] width 99 height 17
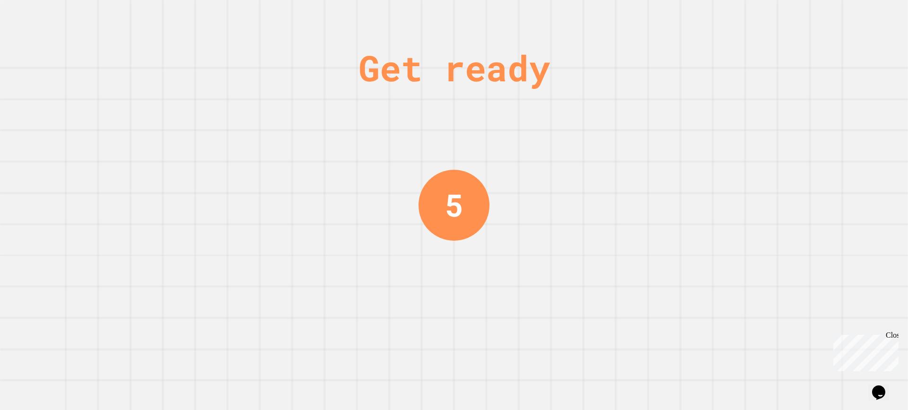
click at [410, 246] on div "Get ready 5" at bounding box center [454, 205] width 908 height 410
click at [406, 249] on div "Get ready 5" at bounding box center [454, 205] width 908 height 410
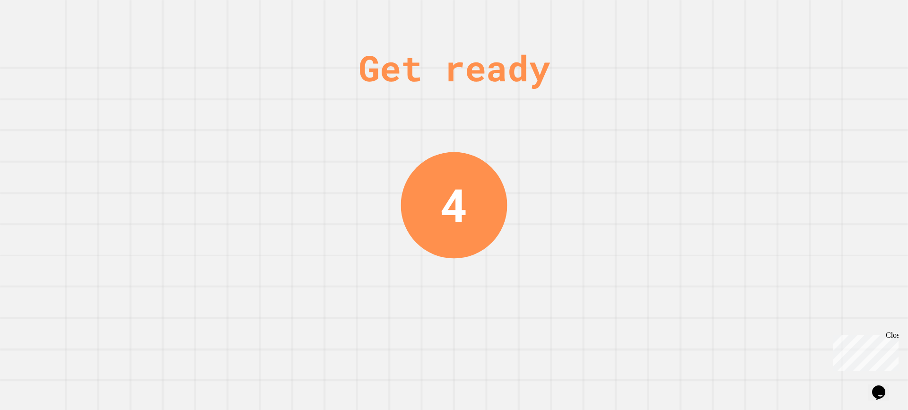
click at [407, 254] on div "Get ready 4" at bounding box center [454, 205] width 908 height 410
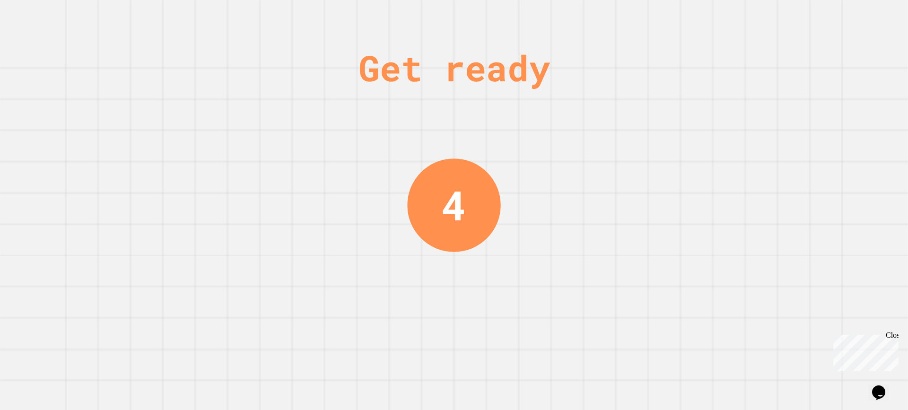
click at [409, 256] on div "Get ready 4" at bounding box center [454, 205] width 908 height 410
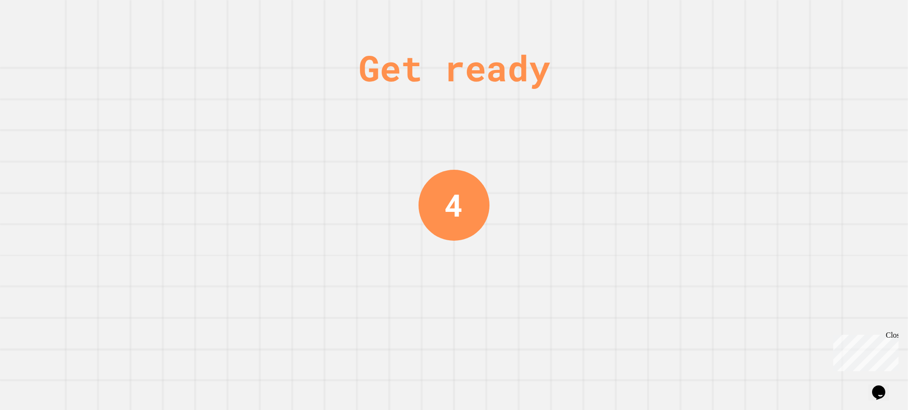
click at [410, 259] on div "Get ready 4" at bounding box center [454, 205] width 908 height 410
click at [405, 266] on div "Get ready 4" at bounding box center [454, 205] width 908 height 410
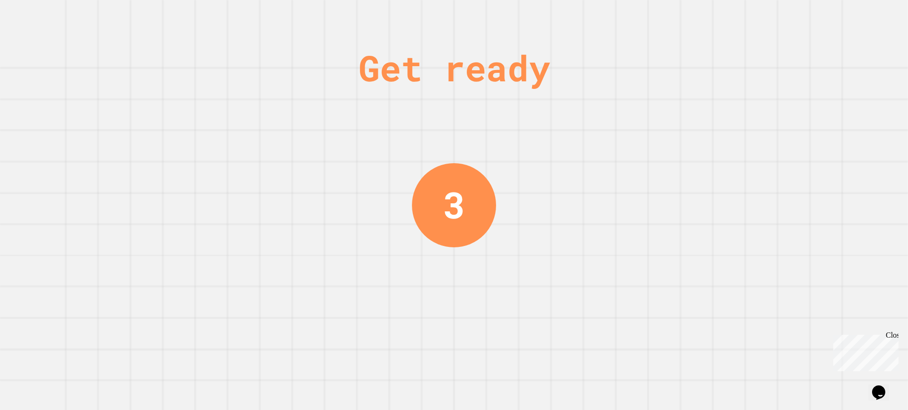
click at [408, 268] on div "Get ready 3" at bounding box center [454, 205] width 908 height 410
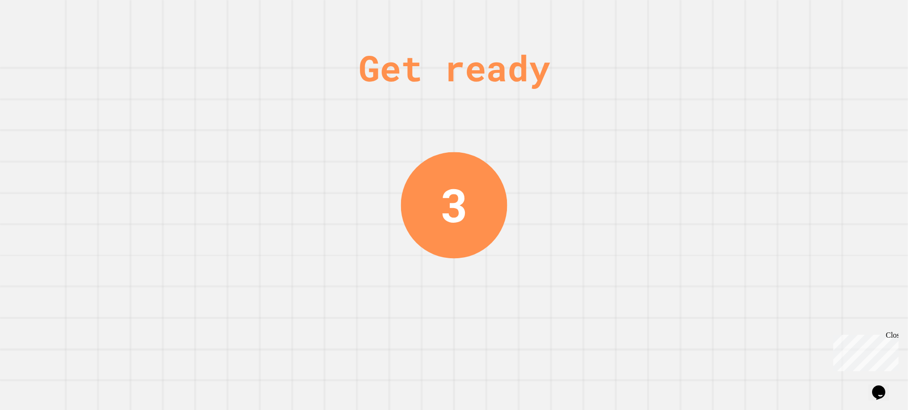
click at [409, 271] on div "Get ready 3" at bounding box center [454, 205] width 908 height 410
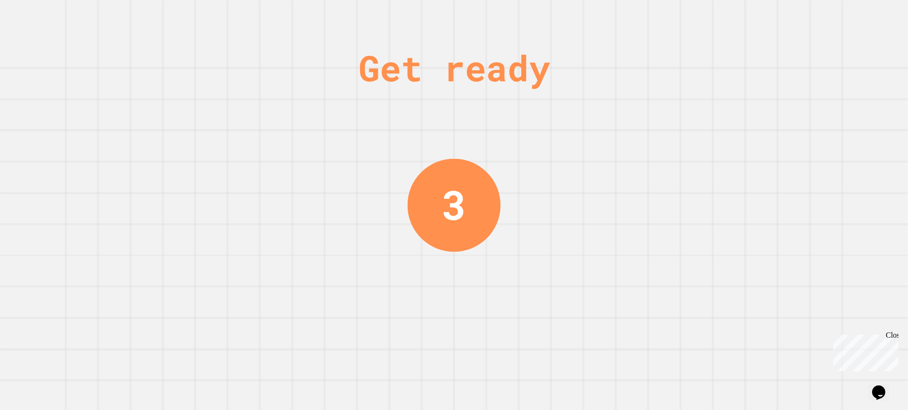
click at [400, 291] on div "Get ready 3" at bounding box center [454, 205] width 908 height 410
click at [399, 291] on div "Get ready 3" at bounding box center [454, 205] width 908 height 410
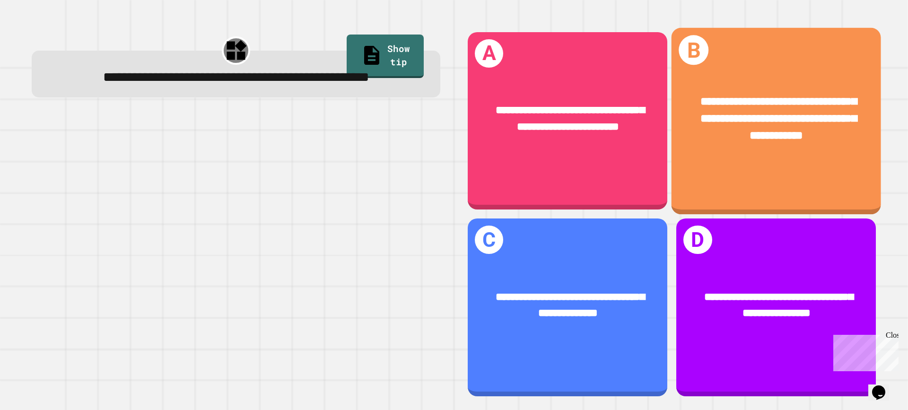
click at [789, 115] on span "**********" at bounding box center [778, 117] width 157 height 45
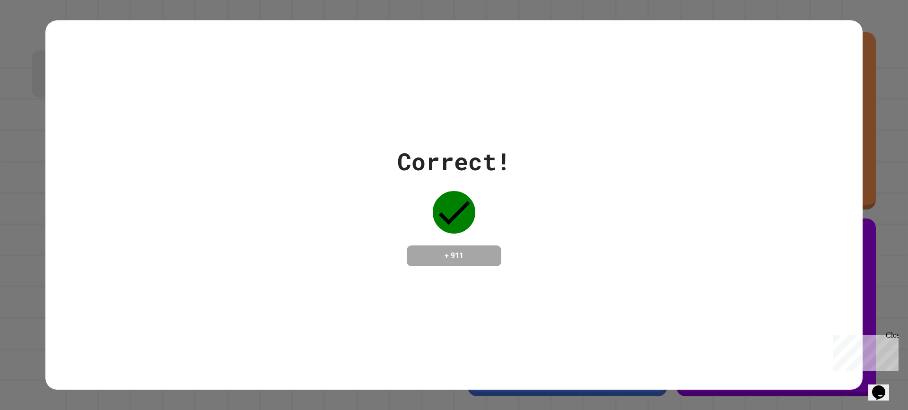
click at [1, 200] on div "Correct! + 911" at bounding box center [454, 205] width 908 height 410
drag, startPoint x: 1, startPoint y: 200, endPoint x: 0, endPoint y: 254, distance: 53.9
click at [0, 254] on div "Correct! + 911" at bounding box center [454, 205] width 908 height 410
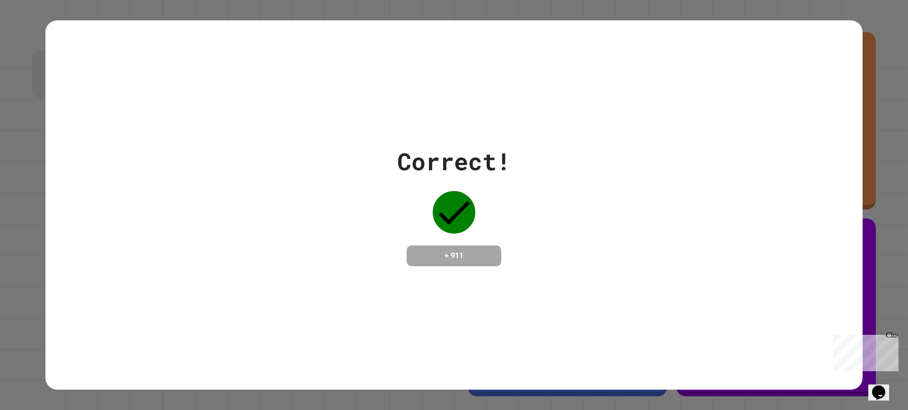
click at [0, 254] on div "Correct! + 911" at bounding box center [454, 205] width 908 height 410
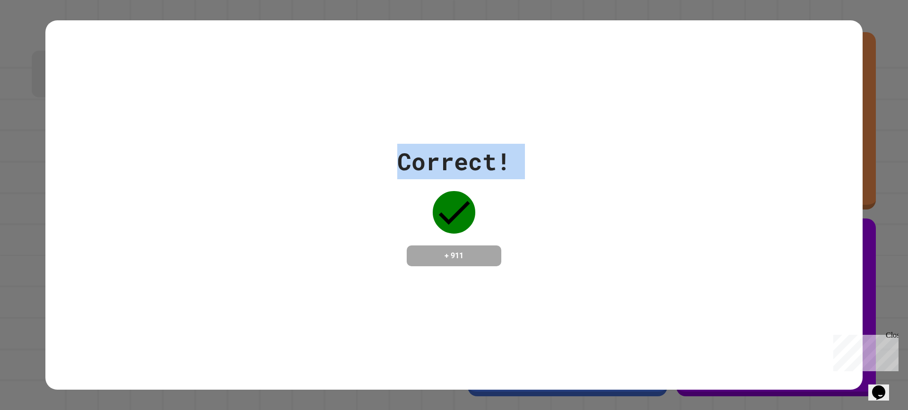
click at [0, 254] on div "Correct! + 911" at bounding box center [454, 205] width 908 height 410
click at [522, 304] on div "Correct! + 911" at bounding box center [453, 204] width 817 height 369
drag, startPoint x: 518, startPoint y: 305, endPoint x: 524, endPoint y: 301, distance: 6.4
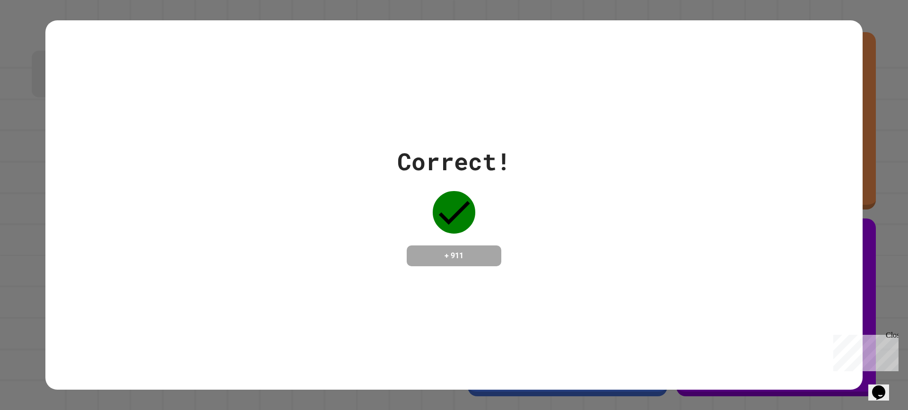
click at [518, 305] on div "Correct! + 911" at bounding box center [453, 204] width 817 height 369
click at [531, 364] on div "Correct! + 911" at bounding box center [453, 204] width 817 height 369
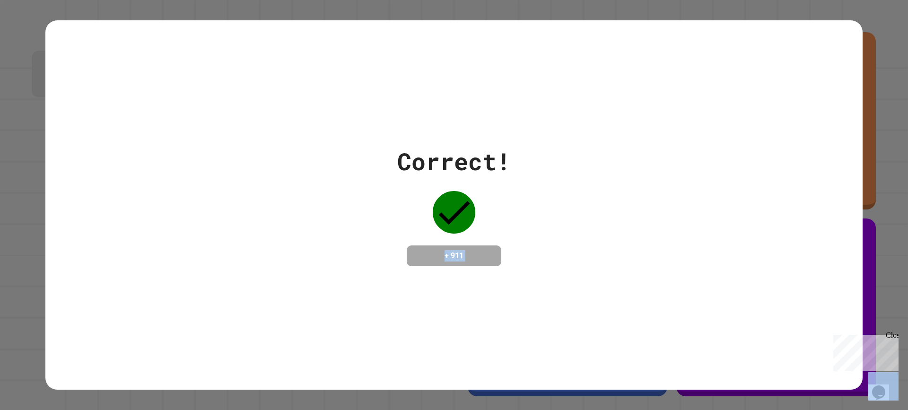
click at [515, 346] on div "Correct! + 911" at bounding box center [453, 204] width 817 height 369
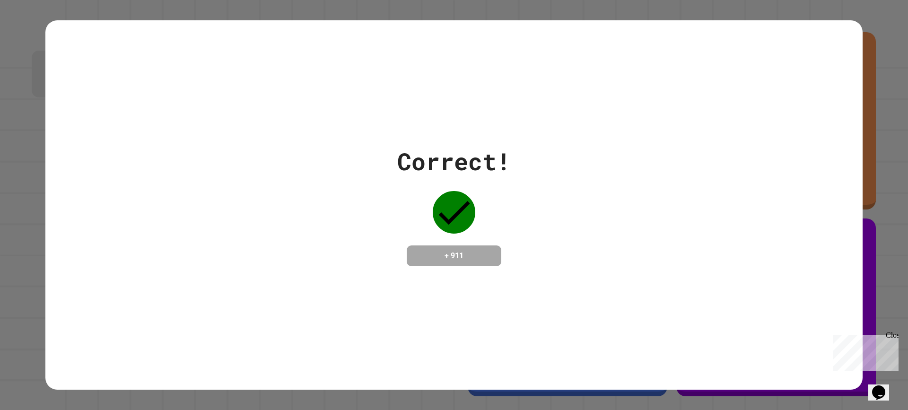
click at [523, 326] on div "Correct! + 911" at bounding box center [453, 204] width 817 height 369
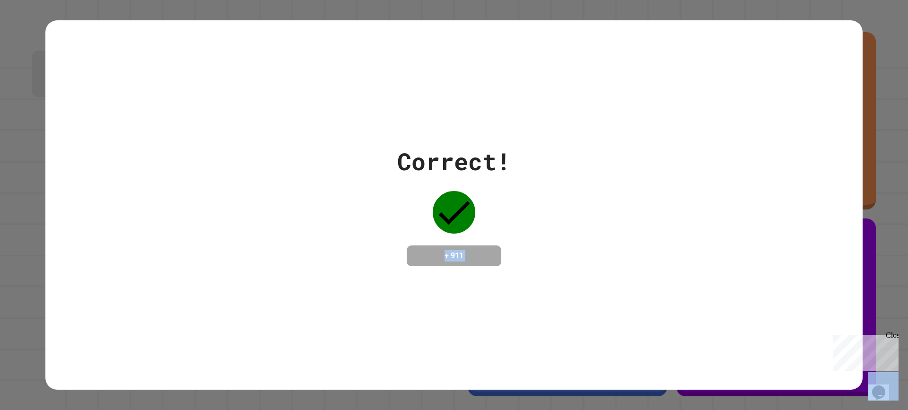
click at [523, 326] on div "Correct! + 911" at bounding box center [453, 204] width 817 height 369
click at [521, 217] on div "Correct! + 911" at bounding box center [453, 205] width 817 height 122
click at [361, 144] on div "Correct! + 911" at bounding box center [453, 205] width 817 height 122
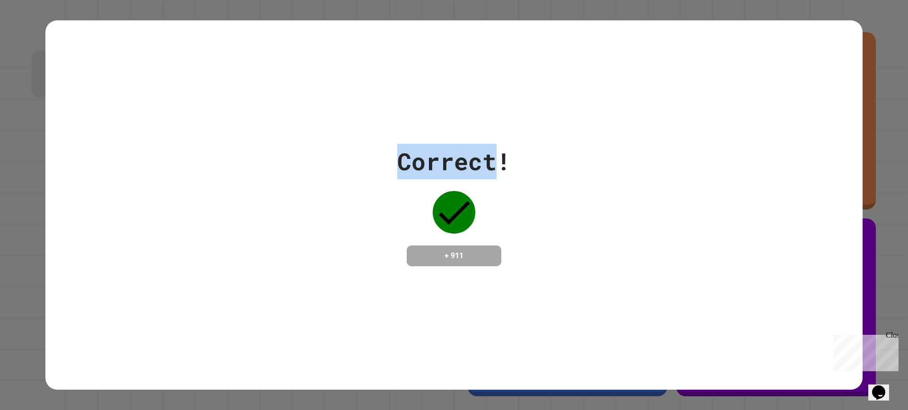
click at [361, 144] on div "Correct! + 911" at bounding box center [453, 205] width 817 height 122
click at [0, 172] on div "Correct! + 911" at bounding box center [454, 205] width 908 height 410
click at [35, 174] on div "Correct! + 911" at bounding box center [454, 205] width 908 height 410
click at [130, 85] on div "Correct! + 911" at bounding box center [453, 204] width 817 height 369
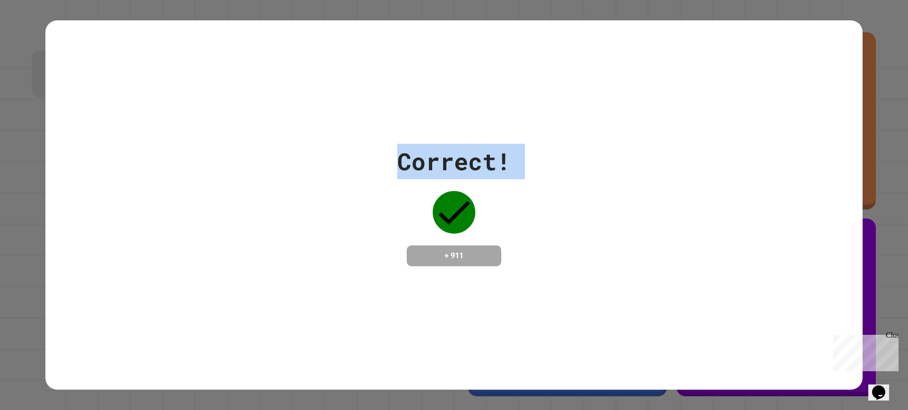
click at [130, 84] on div "Correct! + 911" at bounding box center [453, 204] width 817 height 369
click at [129, 84] on div "Correct! + 911" at bounding box center [453, 204] width 817 height 369
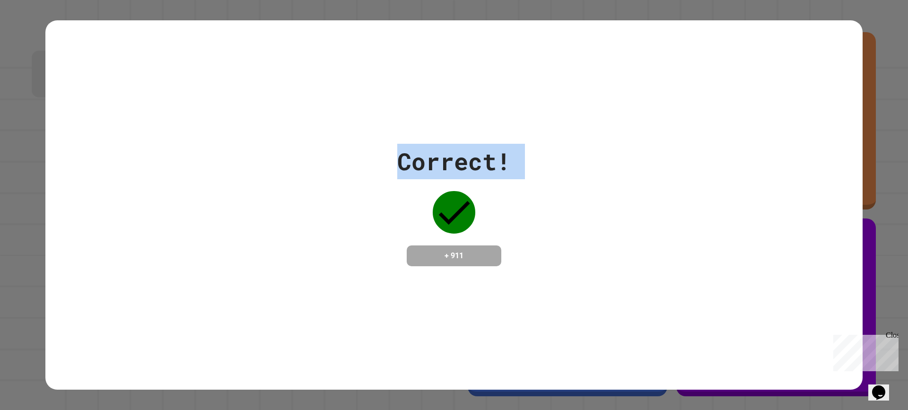
click at [129, 84] on div "Correct! + 911" at bounding box center [453, 204] width 817 height 369
click at [129, 85] on div "Correct! + 911" at bounding box center [453, 204] width 817 height 369
click at [549, 159] on div "Correct! + 911" at bounding box center [453, 205] width 817 height 122
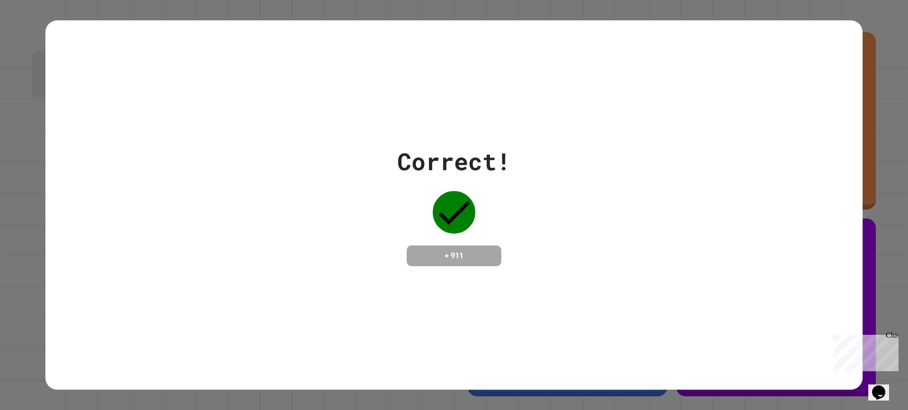
click at [497, 161] on div "Correct!" at bounding box center [454, 161] width 114 height 35
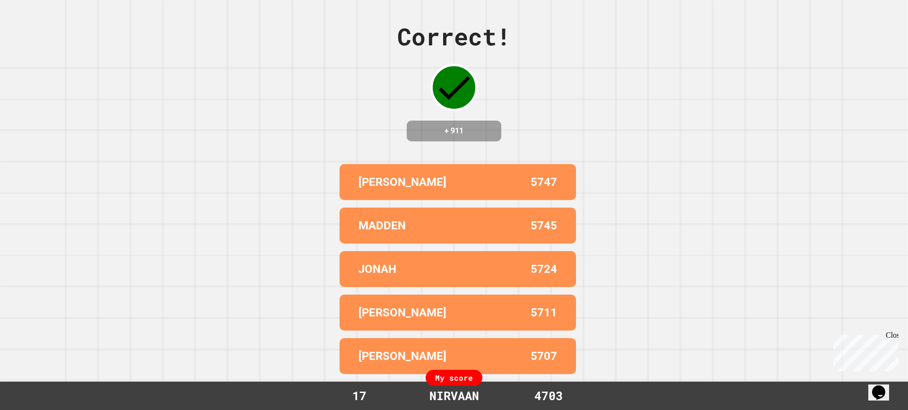
click at [366, 163] on div "Correct! + 911 [PERSON_NAME] 5747 [PERSON_NAME] 5745 [PERSON_NAME] 5724 [PERSON…" at bounding box center [454, 205] width 908 height 410
click at [376, 168] on div "Correct! + 911 [PERSON_NAME] 5747 [PERSON_NAME] 5745 [PERSON_NAME] 5724 [PERSON…" at bounding box center [454, 205] width 908 height 410
click at [376, 171] on div "[PERSON_NAME] 5747 [PERSON_NAME] 5745 [PERSON_NAME] 5724 [PERSON_NAME] 5711 [PE…" at bounding box center [454, 269] width 236 height 218
click at [376, 172] on div "[PERSON_NAME] 5747" at bounding box center [458, 182] width 236 height 36
click at [376, 173] on div "[PERSON_NAME] 5747" at bounding box center [458, 182] width 236 height 36
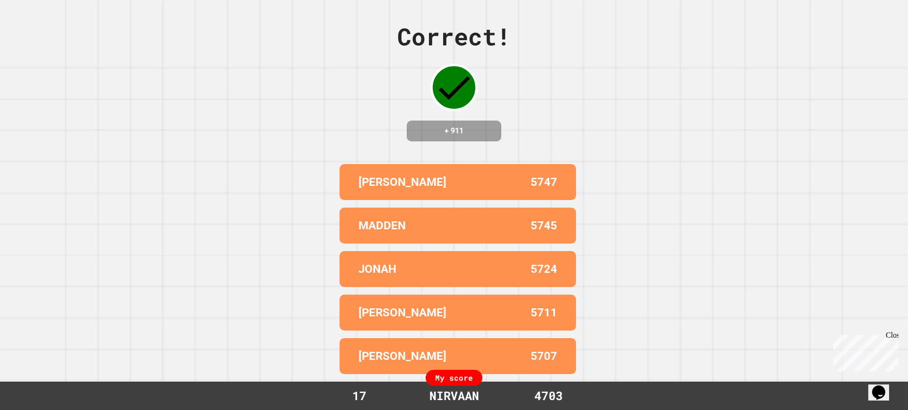
click at [390, 234] on p "MADDEN" at bounding box center [381, 225] width 47 height 17
click at [388, 287] on div "JONAH 5724" at bounding box center [458, 269] width 236 height 36
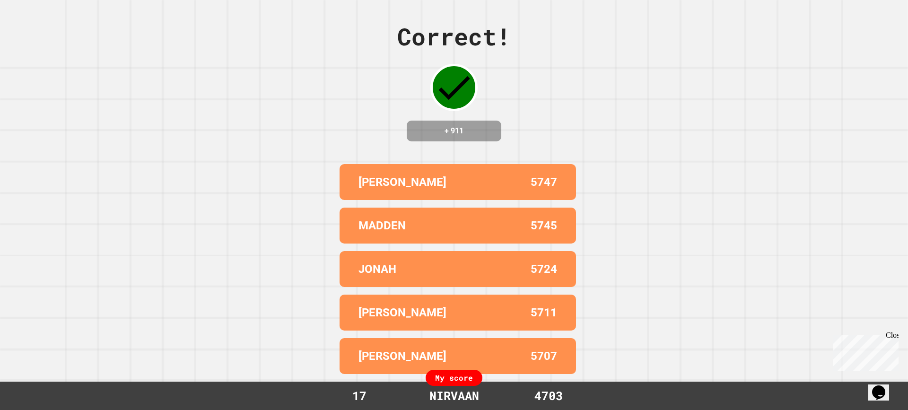
click at [389, 287] on div "JONAH 5724" at bounding box center [458, 269] width 236 height 36
drag, startPoint x: 386, startPoint y: 304, endPoint x: 385, endPoint y: 309, distance: 4.8
click at [385, 309] on div "[PERSON_NAME] 5711" at bounding box center [458, 313] width 236 height 36
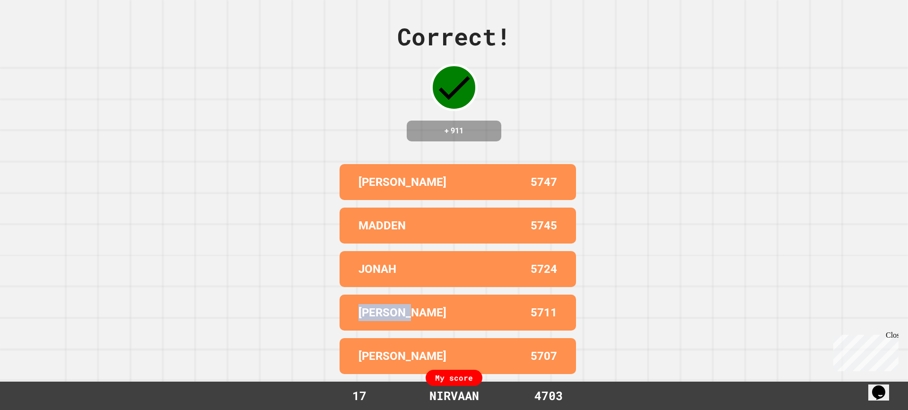
click at [385, 309] on div "[PERSON_NAME] 5711" at bounding box center [458, 313] width 236 height 36
drag, startPoint x: 380, startPoint y: 294, endPoint x: 368, endPoint y: 238, distance: 57.5
click at [370, 248] on div "[PERSON_NAME] 5747 [PERSON_NAME] 5745 [PERSON_NAME] 5724 [PERSON_NAME] 5711 [PE…" at bounding box center [454, 269] width 236 height 218
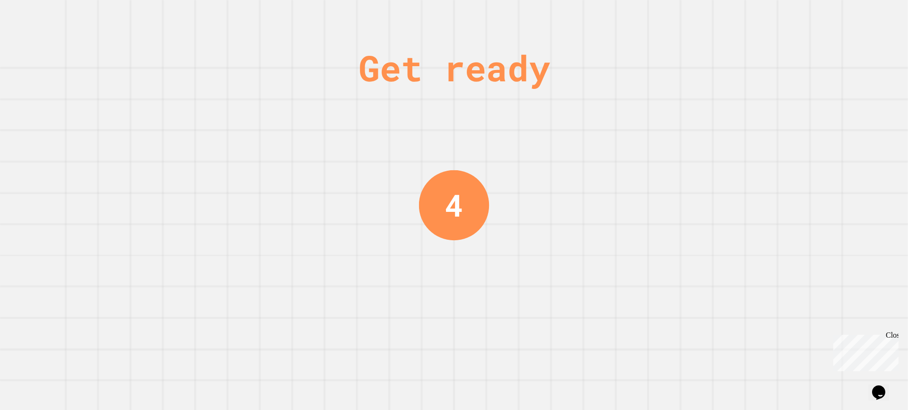
click at [368, 236] on div "Get ready 4" at bounding box center [454, 205] width 908 height 410
click at [368, 235] on div "Get ready 4" at bounding box center [454, 205] width 908 height 410
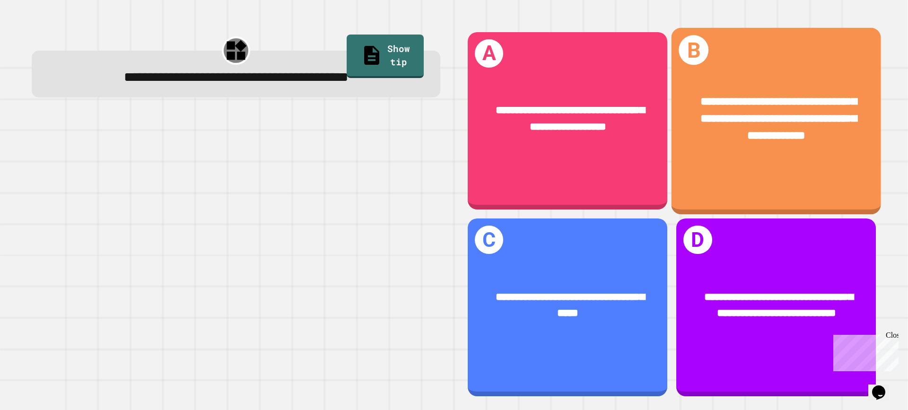
click at [759, 136] on span "**********" at bounding box center [778, 117] width 157 height 45
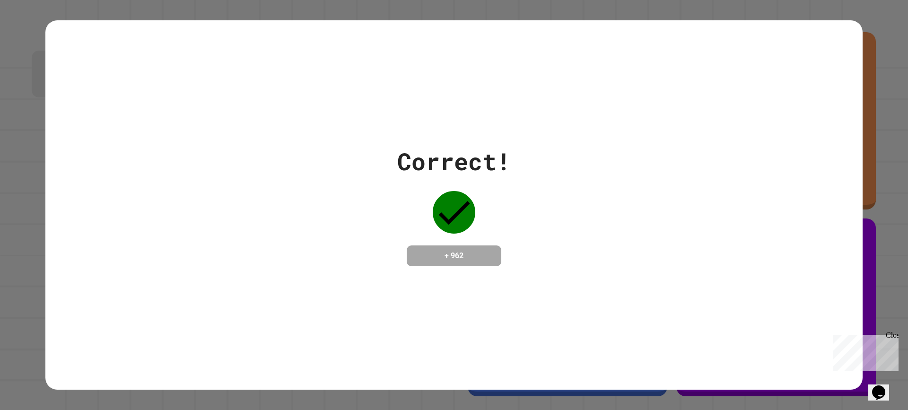
drag, startPoint x: 221, startPoint y: 211, endPoint x: 651, endPoint y: 131, distance: 436.8
click at [656, 133] on div "Correct! + 962" at bounding box center [453, 204] width 817 height 369
click at [651, 132] on div "Correct! + 962" at bounding box center [453, 204] width 817 height 369
click at [638, 194] on div "Correct! + 962" at bounding box center [453, 205] width 817 height 122
click at [635, 197] on div "Correct! + 962" at bounding box center [453, 205] width 817 height 122
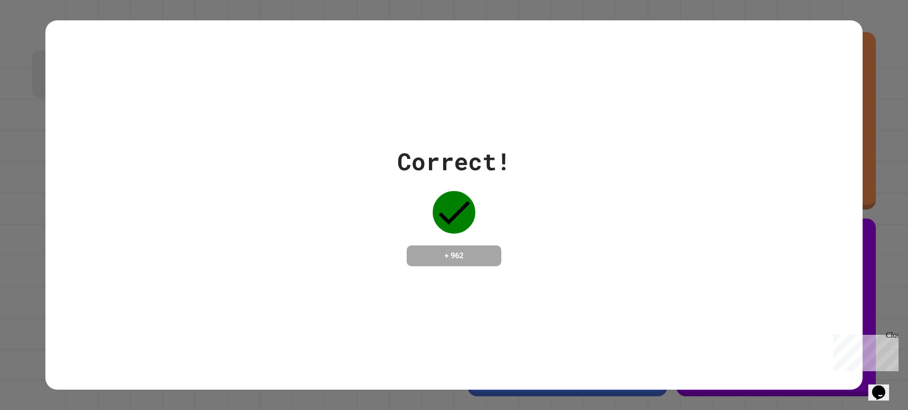
click at [635, 197] on div "Correct! + 962" at bounding box center [453, 205] width 817 height 122
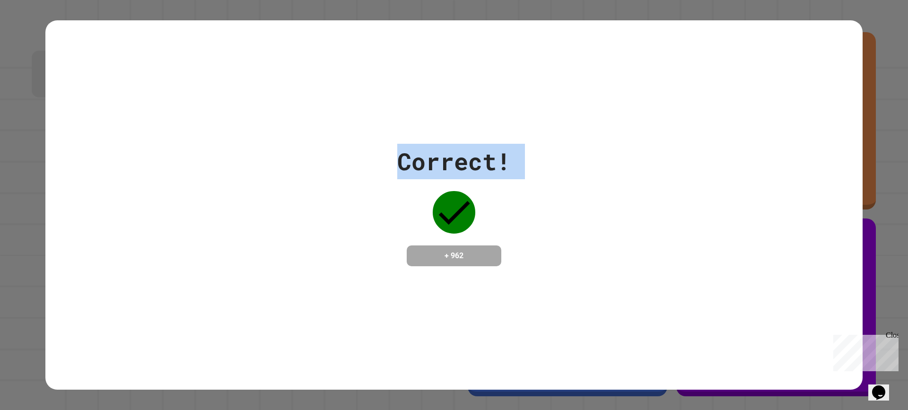
click at [635, 197] on div "Correct! + 962" at bounding box center [453, 205] width 817 height 122
click at [630, 196] on div "Correct! + 962" at bounding box center [453, 205] width 817 height 122
click at [630, 192] on div "Correct! + 962" at bounding box center [453, 205] width 817 height 122
click at [634, 193] on div "Correct! + 962" at bounding box center [453, 205] width 817 height 122
click at [630, 199] on div "Correct! + 962" at bounding box center [453, 205] width 817 height 122
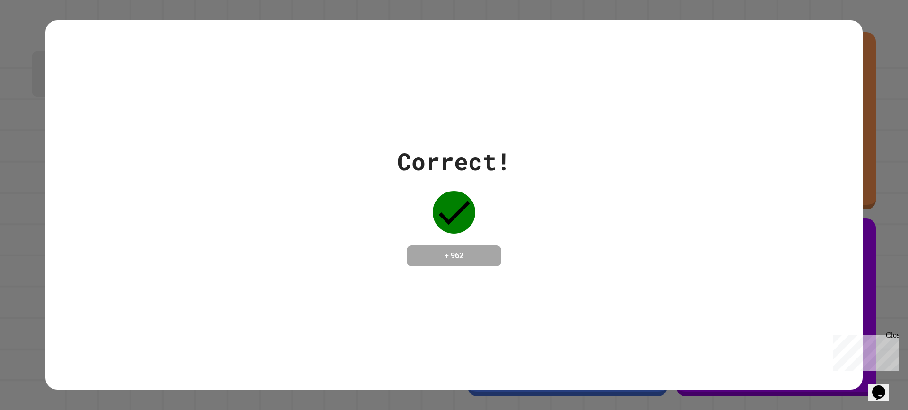
click at [630, 201] on div "Correct! + 962" at bounding box center [453, 205] width 817 height 122
drag, startPoint x: 620, startPoint y: 206, endPoint x: 614, endPoint y: 208, distance: 6.0
click at [614, 208] on div "Correct! + 962" at bounding box center [453, 205] width 817 height 122
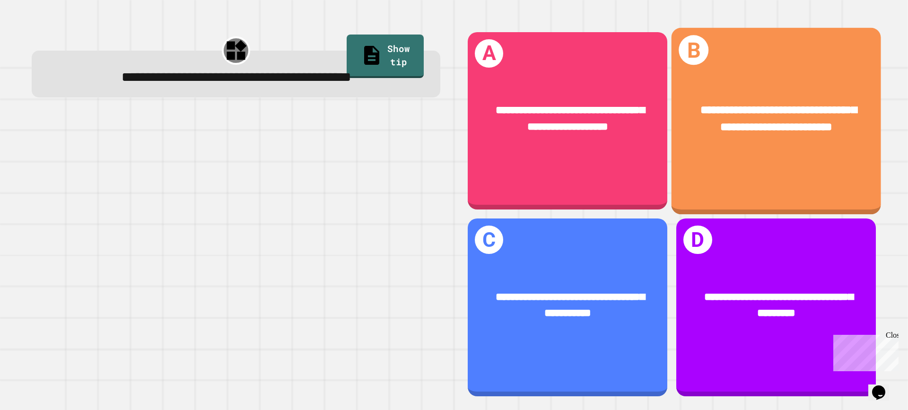
drag, startPoint x: 838, startPoint y: 133, endPoint x: 833, endPoint y: 134, distance: 4.8
click at [833, 134] on div "**********" at bounding box center [777, 118] width 210 height 79
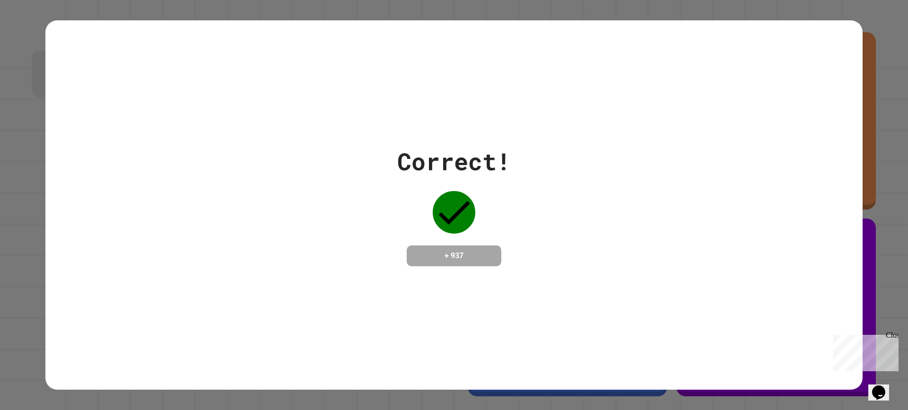
click at [572, 184] on div "Correct! + 937" at bounding box center [453, 205] width 817 height 122
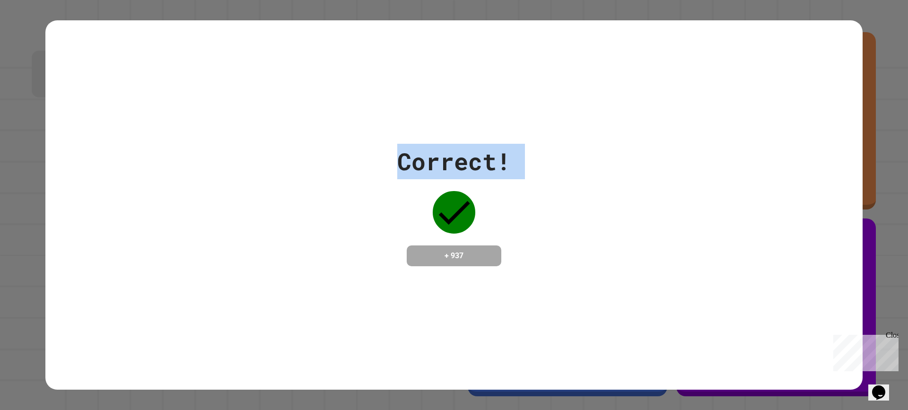
click at [571, 184] on div "Correct! + 937" at bounding box center [453, 205] width 817 height 122
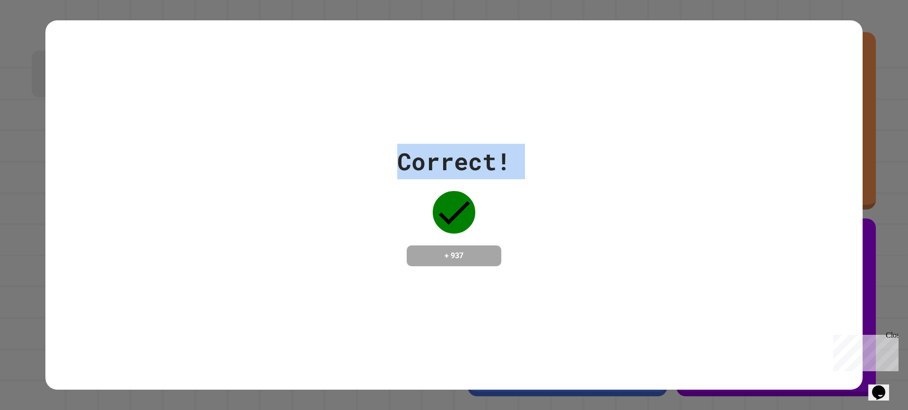
click at [571, 184] on div "Correct! + 937" at bounding box center [453, 205] width 817 height 122
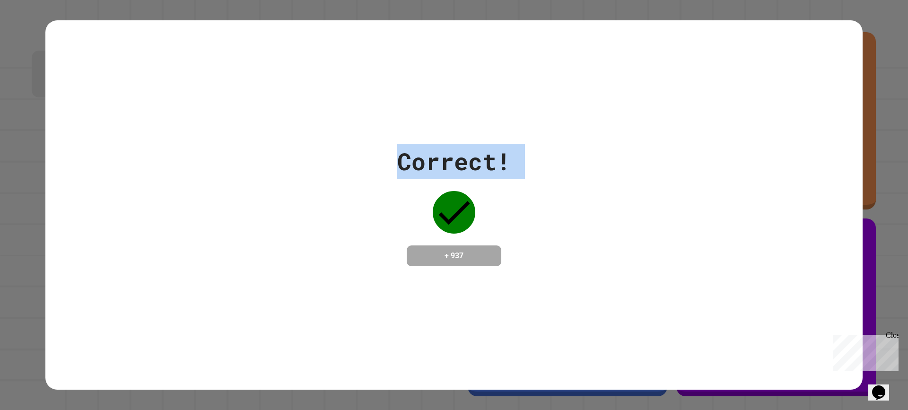
click at [570, 183] on div "Correct! + 937" at bounding box center [453, 205] width 817 height 122
click at [570, 182] on div "Correct! + 937" at bounding box center [453, 205] width 817 height 122
click at [570, 180] on div "Correct! + 937" at bounding box center [453, 205] width 817 height 122
click at [569, 179] on div "Correct! + 937" at bounding box center [453, 205] width 817 height 122
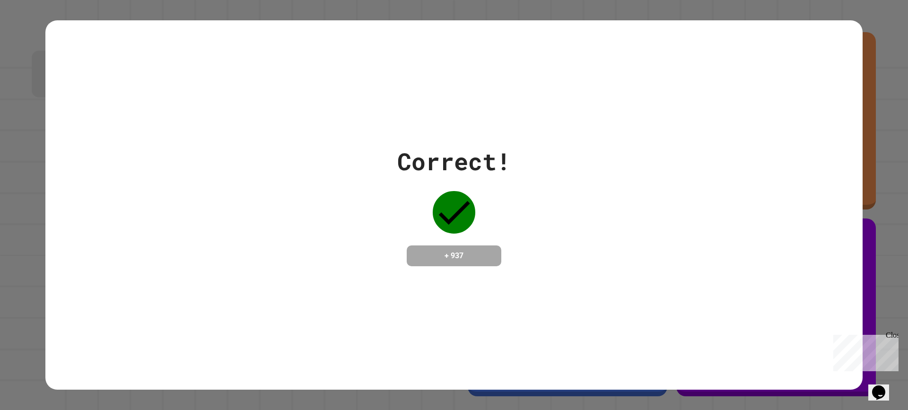
click at [569, 179] on div "Correct! + 937" at bounding box center [453, 205] width 817 height 122
click at [558, 178] on div "Correct! + 937" at bounding box center [453, 205] width 817 height 122
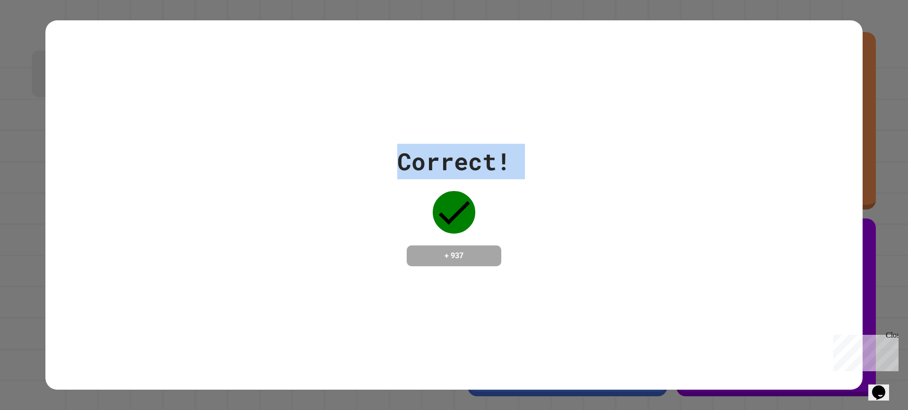
click at [567, 178] on div "Correct! + 937" at bounding box center [453, 205] width 817 height 122
drag, startPoint x: 578, startPoint y: 158, endPoint x: 585, endPoint y: 140, distance: 19.9
drag, startPoint x: 585, startPoint y: 140, endPoint x: 449, endPoint y: 305, distance: 214.4
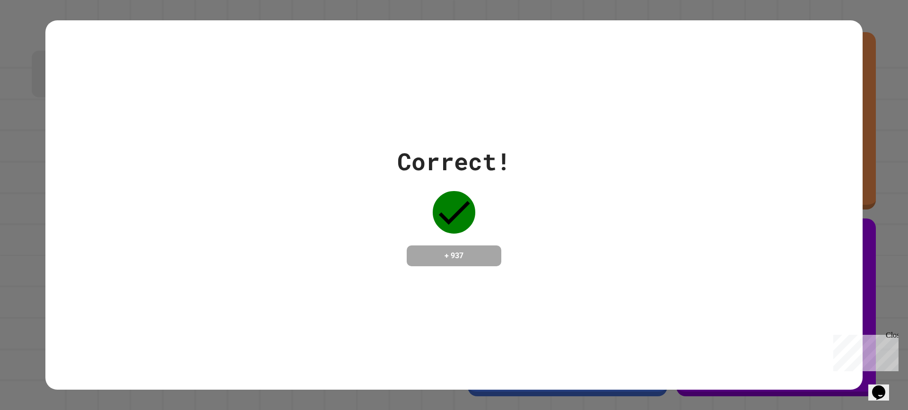
drag, startPoint x: 451, startPoint y: 302, endPoint x: 418, endPoint y: 301, distance: 33.6
click at [418, 301] on div "Correct! + 937" at bounding box center [453, 204] width 817 height 369
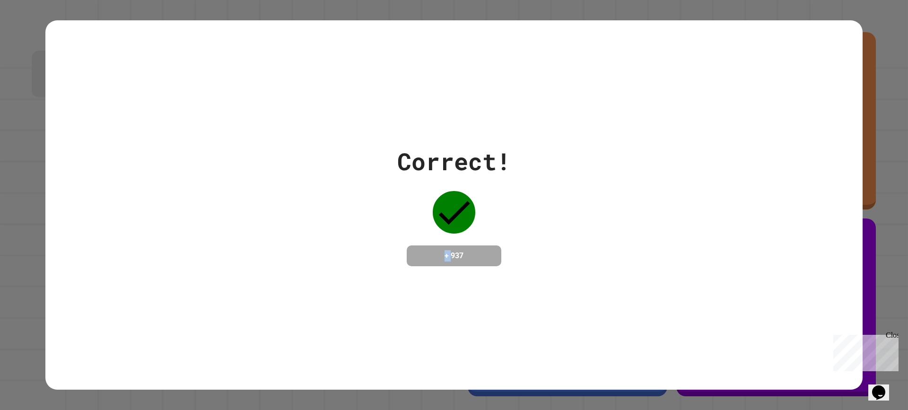
click at [418, 301] on div "Correct! + 937" at bounding box center [453, 204] width 817 height 369
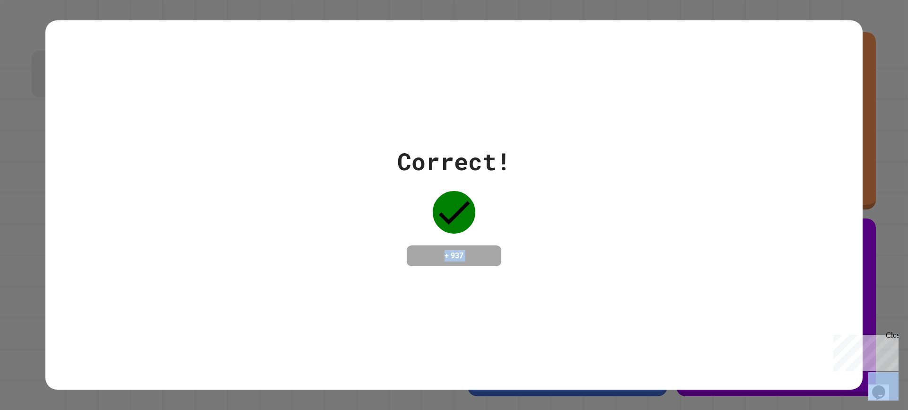
click at [418, 301] on div "Correct! + 937" at bounding box center [453, 204] width 817 height 369
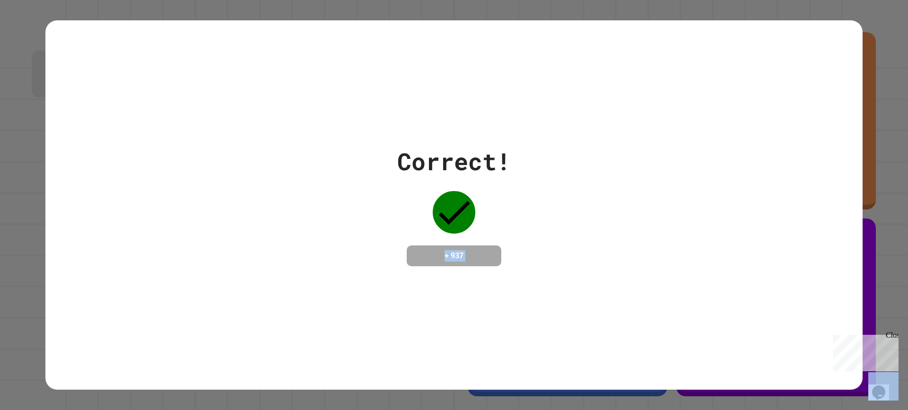
click at [418, 301] on div "Correct! + 937" at bounding box center [453, 204] width 817 height 369
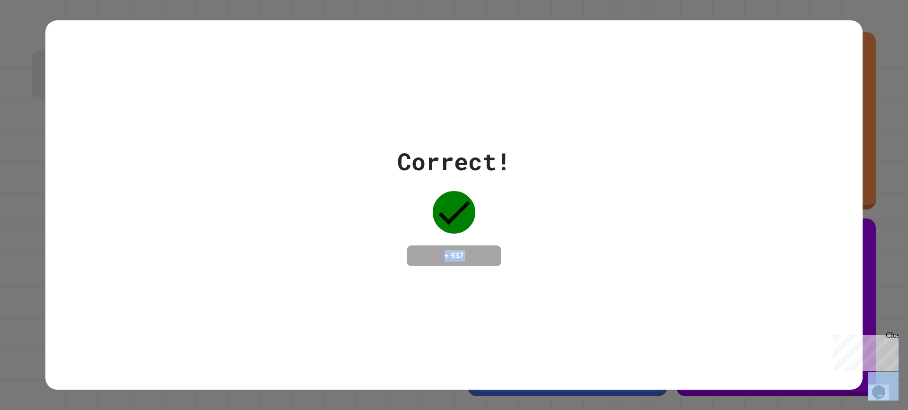
click at [422, 270] on div "Correct! + 937" at bounding box center [453, 204] width 817 height 369
click at [490, 247] on div "+ 937" at bounding box center [454, 255] width 95 height 21
drag, startPoint x: 492, startPoint y: 270, endPoint x: 486, endPoint y: 280, distance: 12.3
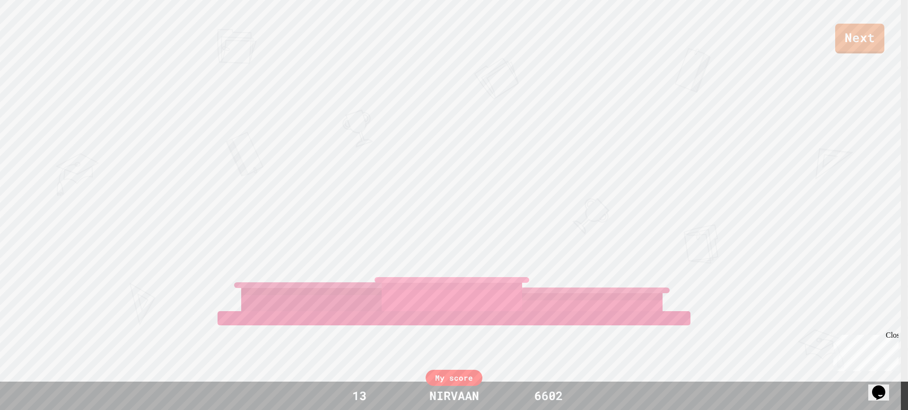
drag, startPoint x: 485, startPoint y: 286, endPoint x: 418, endPoint y: 142, distance: 158.1
click at [418, 142] on div "Next [PERSON_NAME] [PERSON_NAME] View leaderboard" at bounding box center [454, 205] width 908 height 410
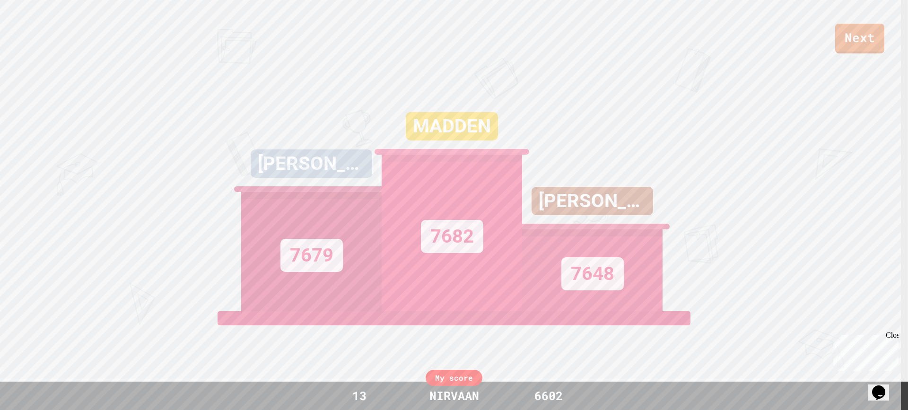
click at [418, 140] on div "MADDEN" at bounding box center [452, 126] width 92 height 28
click at [418, 141] on div "MADDEN" at bounding box center [451, 125] width 99 height 31
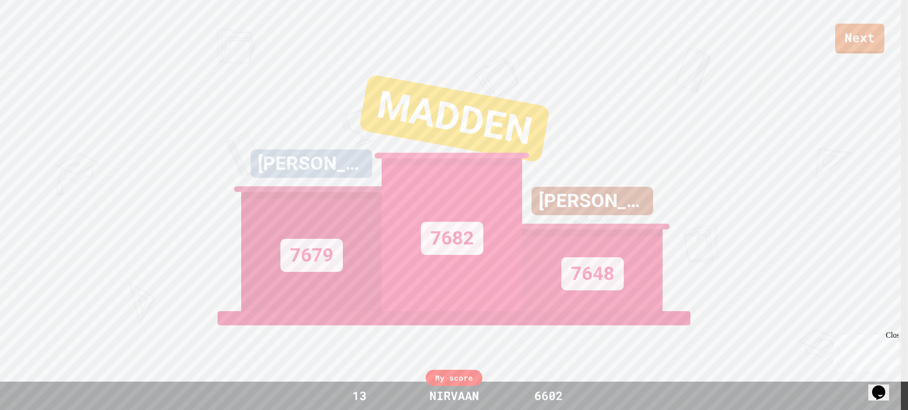
click at [418, 142] on div "MADDEN" at bounding box center [454, 118] width 192 height 89
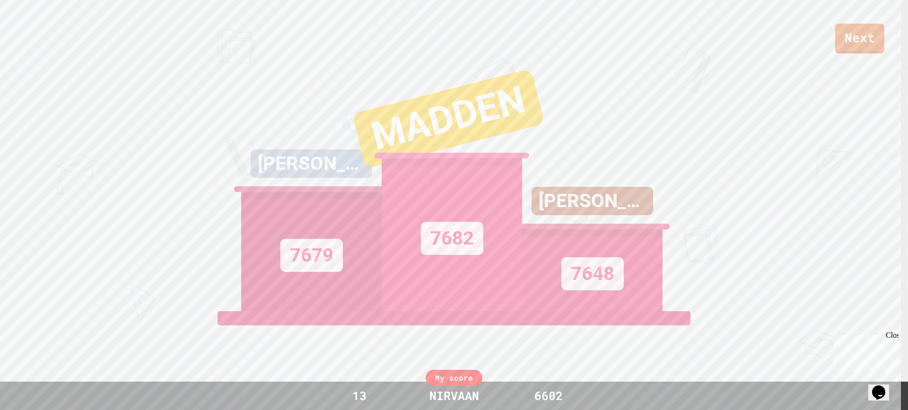
click at [418, 142] on div "MADDEN" at bounding box center [448, 119] width 193 height 100
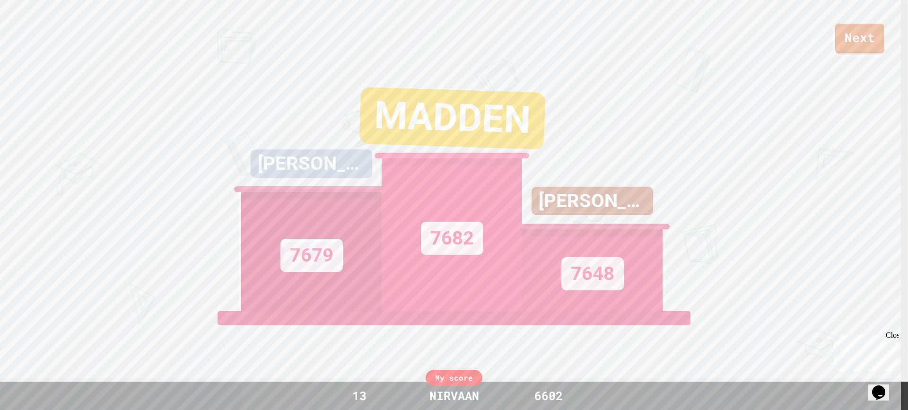
click at [418, 142] on div "MADDEN" at bounding box center [452, 118] width 186 height 62
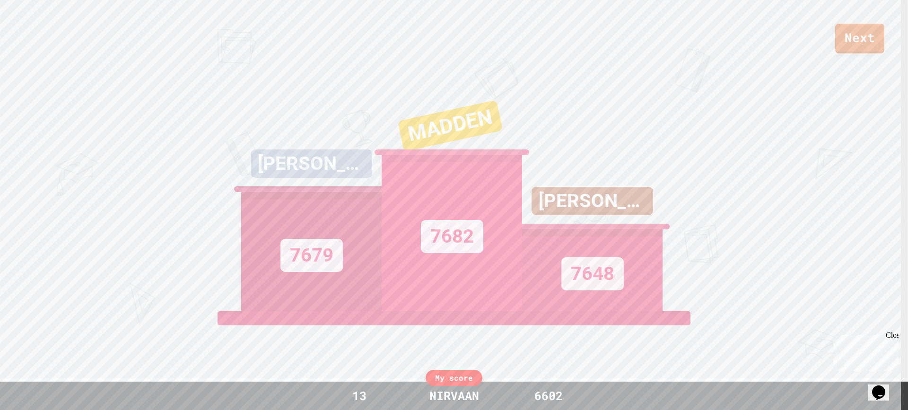
click at [418, 142] on div "MADDEN" at bounding box center [450, 126] width 105 height 52
click at [418, 142] on div "MADDEN" at bounding box center [453, 127] width 96 height 44
click at [416, 141] on div "MADDEN" at bounding box center [453, 127] width 96 height 48
click at [416, 141] on div "MADDEN" at bounding box center [450, 127] width 96 height 48
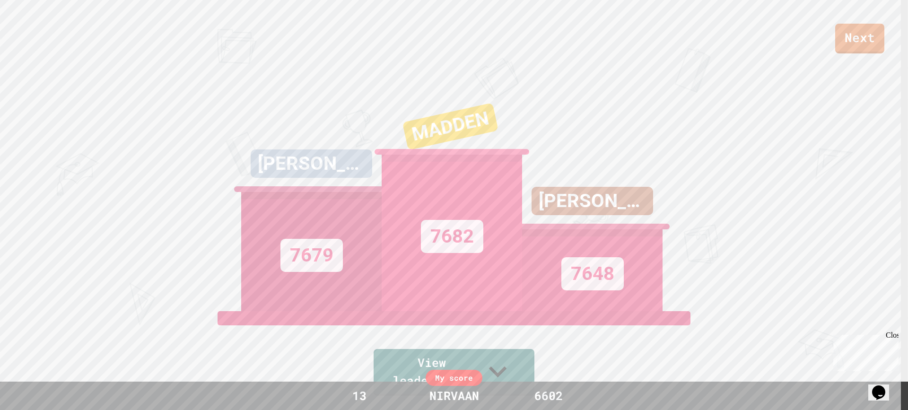
click at [416, 141] on div "MADDEN" at bounding box center [450, 126] width 96 height 47
click at [416, 141] on div "MADDEN" at bounding box center [453, 126] width 96 height 47
drag, startPoint x: 416, startPoint y: 140, endPoint x: 455, endPoint y: 119, distance: 44.9
click at [455, 119] on div "MADDEN 7682" at bounding box center [452, 193] width 140 height 236
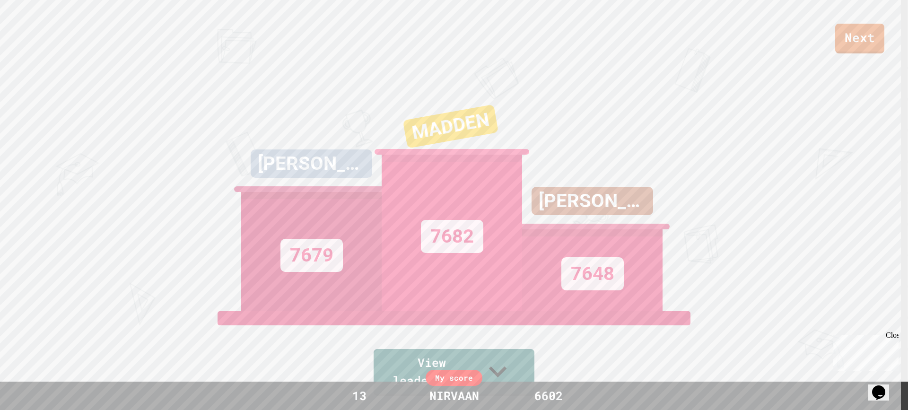
click at [455, 119] on div "MADDEN 7682" at bounding box center [452, 193] width 140 height 236
